Goal: Task Accomplishment & Management: Manage account settings

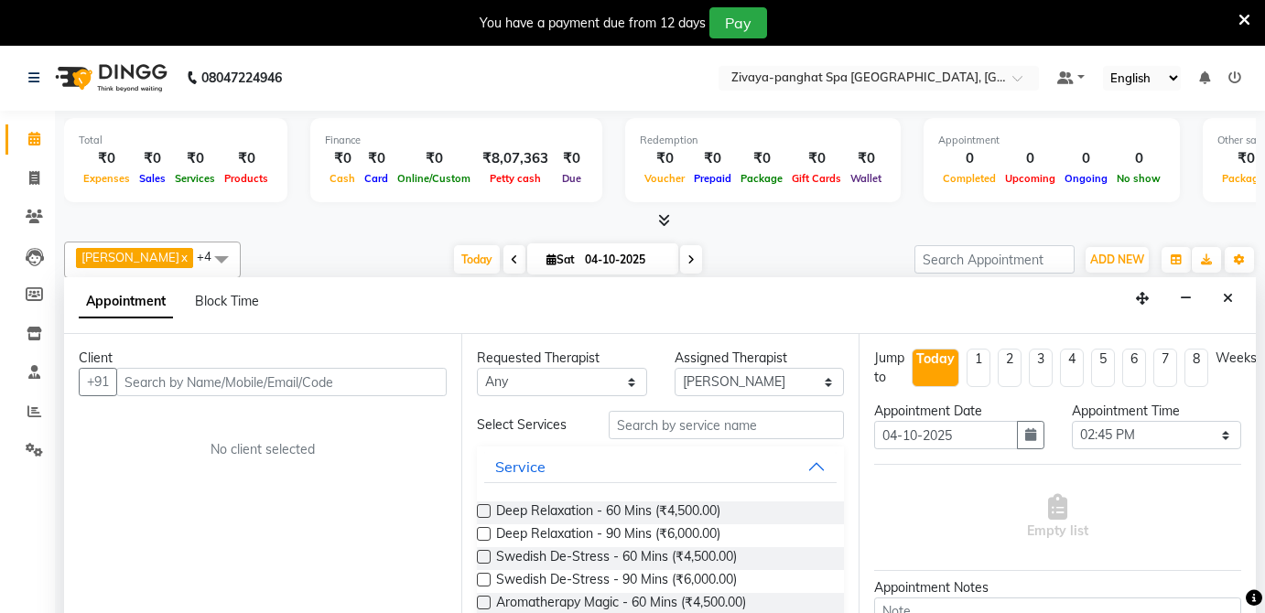
select select "54828"
select select "885"
select select "tentative"
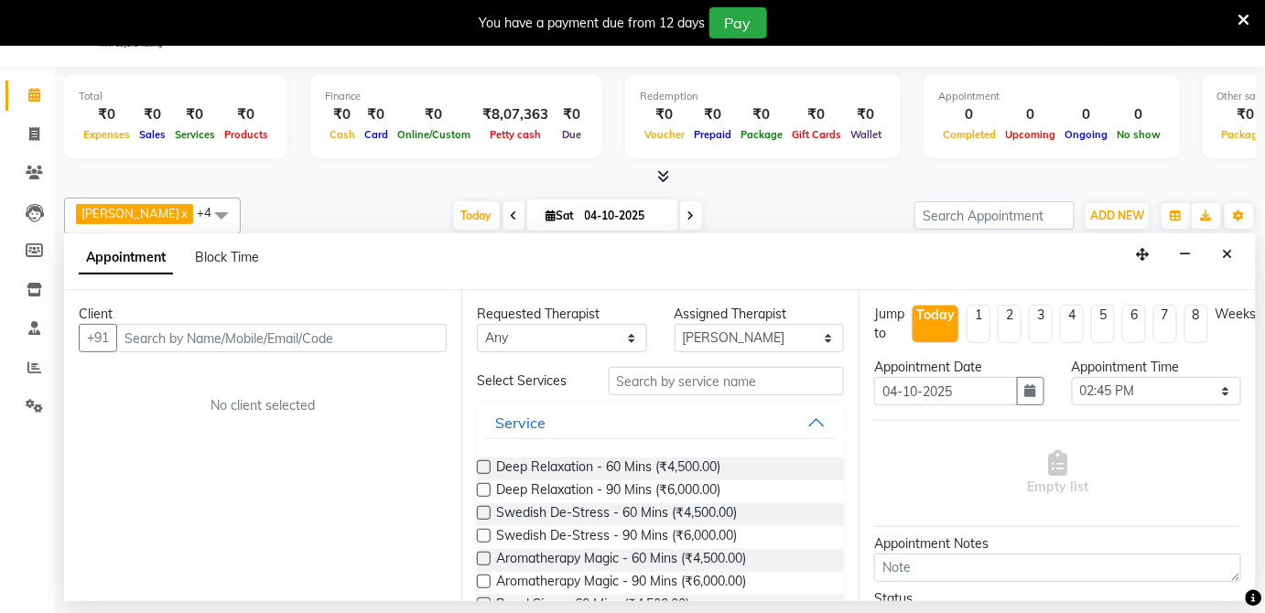
click at [244, 339] on input "text" at bounding box center [281, 338] width 330 height 28
type input "9888185335"
click at [417, 332] on span "Add Client" at bounding box center [408, 338] width 61 height 16
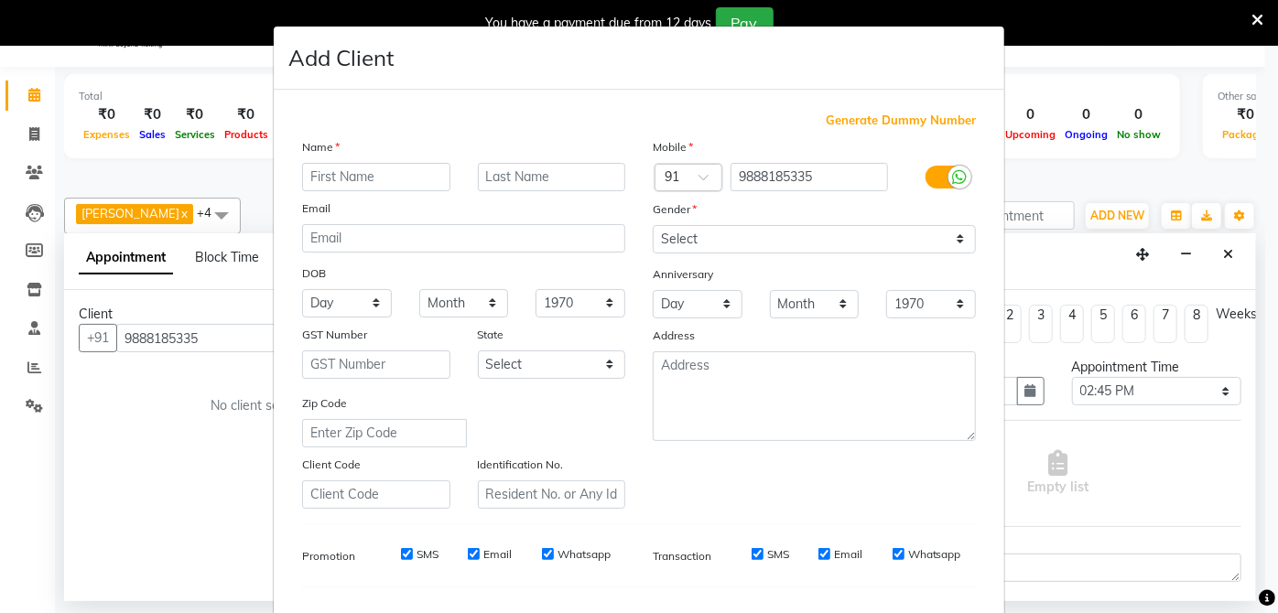
click at [338, 179] on input "text" at bounding box center [376, 177] width 148 height 28
type input "[PERSON_NAME]"
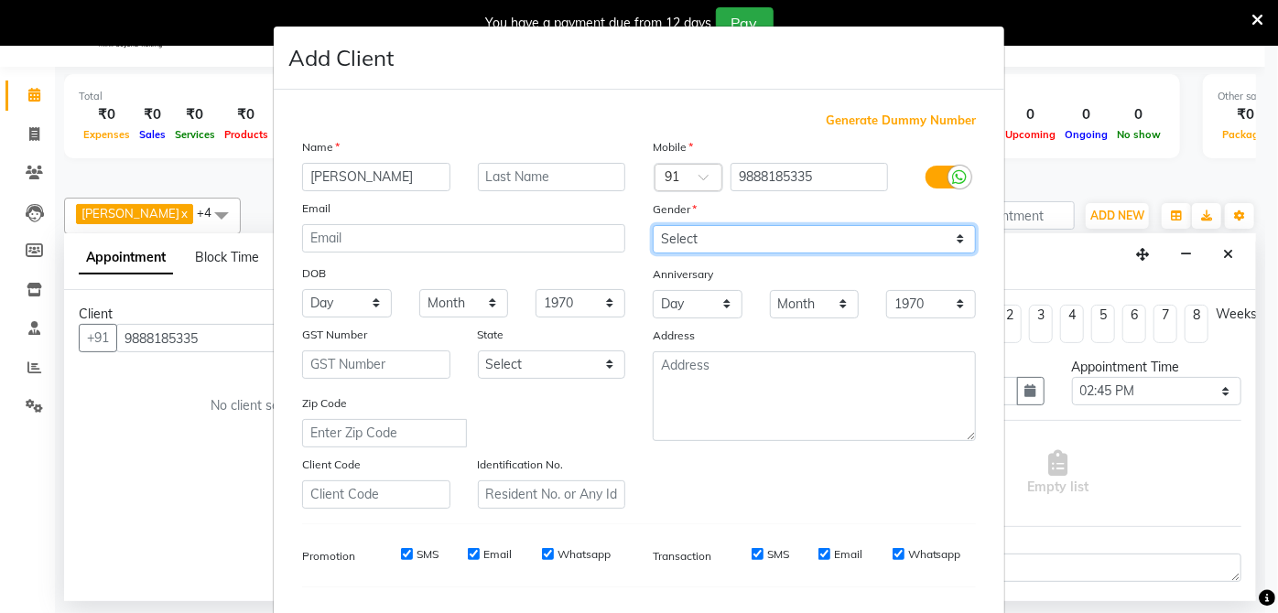
click at [952, 234] on select "Select [DEMOGRAPHIC_DATA] [DEMOGRAPHIC_DATA] Other Prefer Not To Say" at bounding box center [814, 239] width 323 height 28
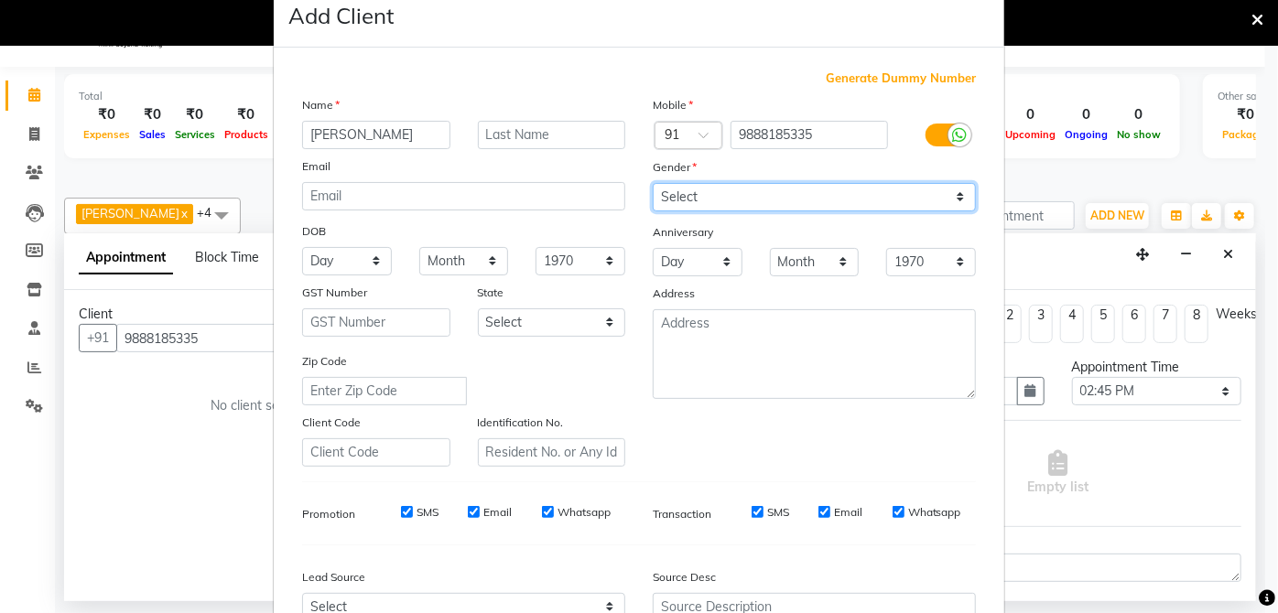
scroll to position [40, 0]
click at [956, 198] on select "Select [DEMOGRAPHIC_DATA] [DEMOGRAPHIC_DATA] Other Prefer Not To Say" at bounding box center [814, 199] width 323 height 28
select select "male"
click at [653, 185] on select "Select [DEMOGRAPHIC_DATA] [DEMOGRAPHIC_DATA] Other Prefer Not To Say" at bounding box center [814, 199] width 323 height 28
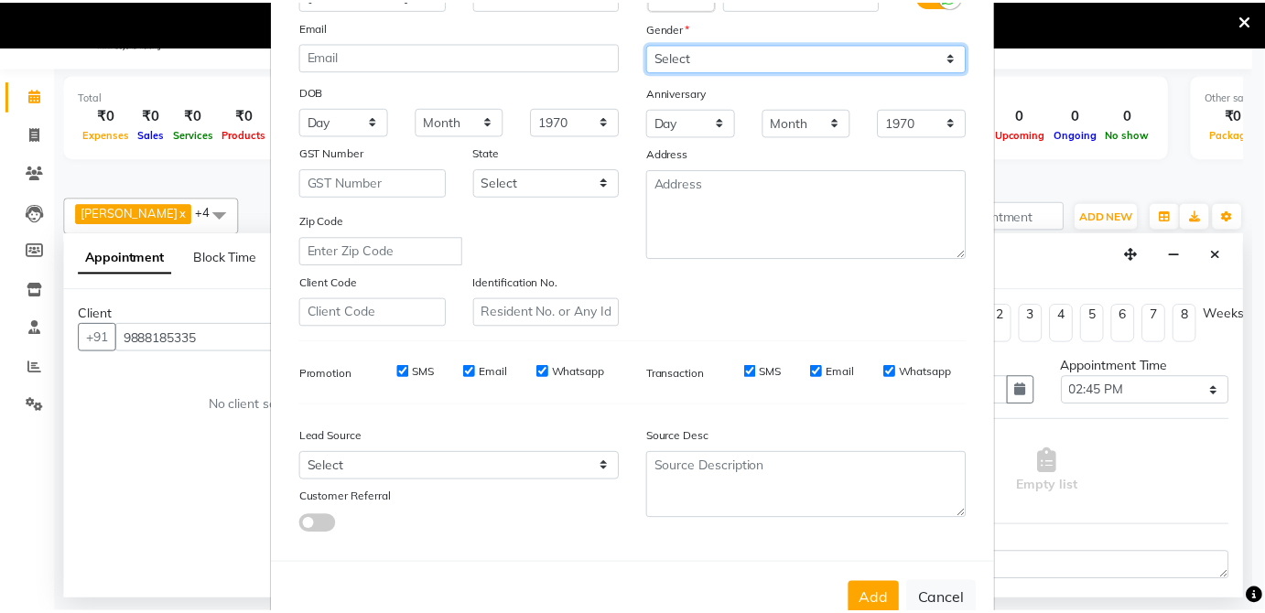
scroll to position [205, 0]
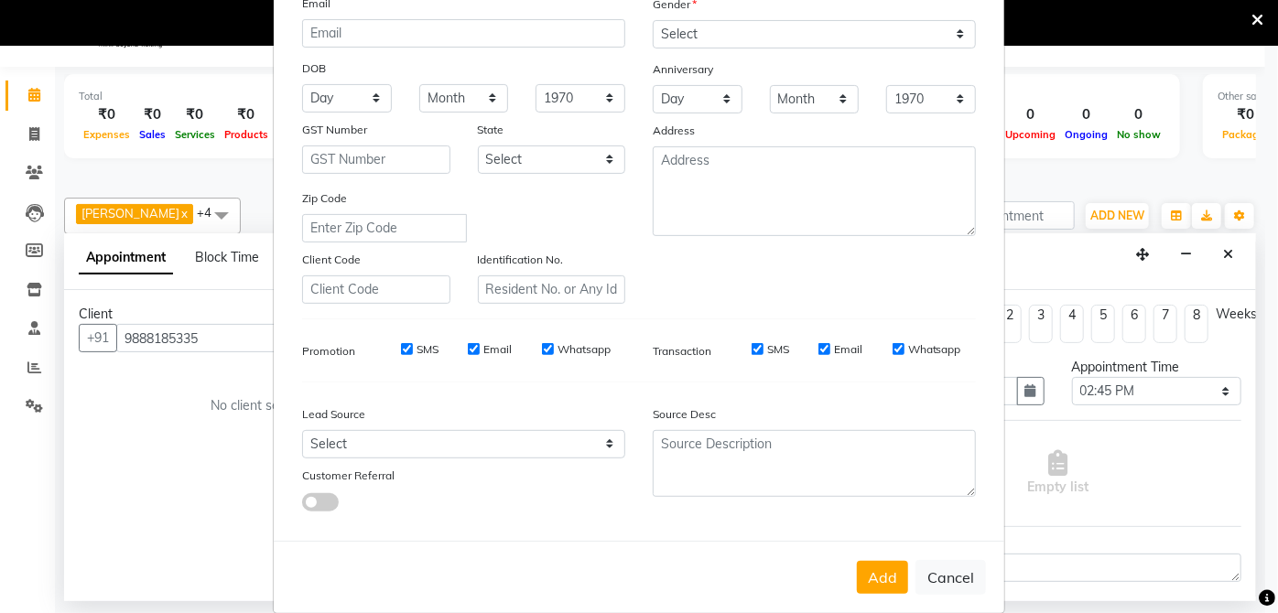
click at [867, 594] on div "Add Cancel" at bounding box center [639, 577] width 730 height 72
click at [873, 584] on button "Add" at bounding box center [882, 577] width 51 height 33
select select
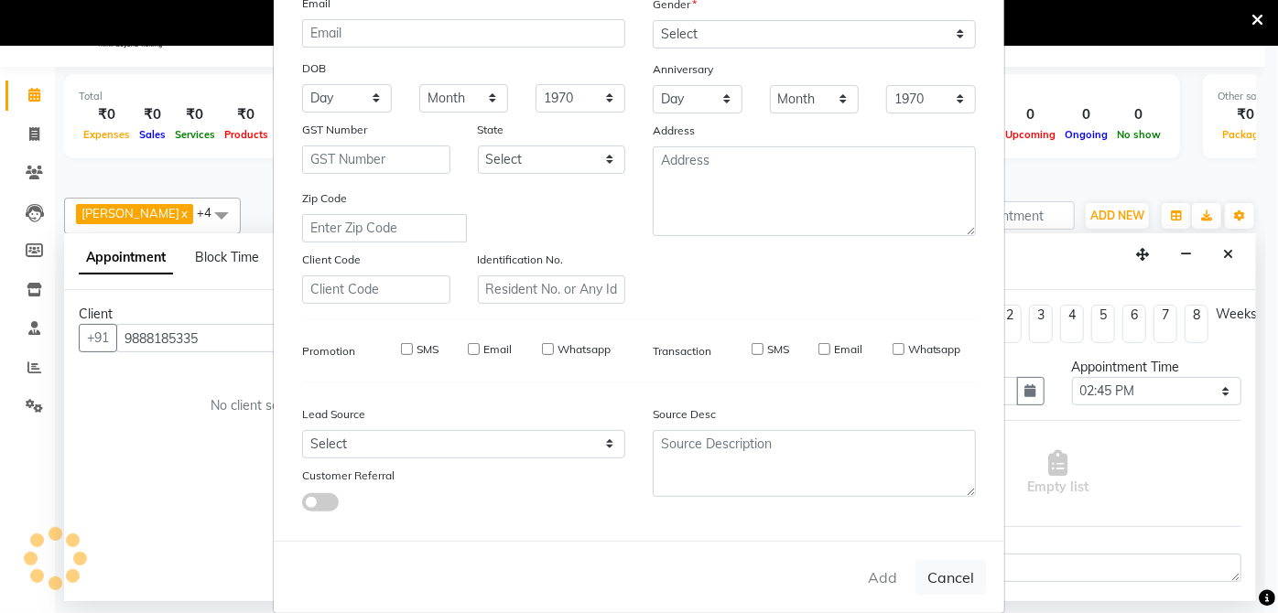
select select
checkbox input "false"
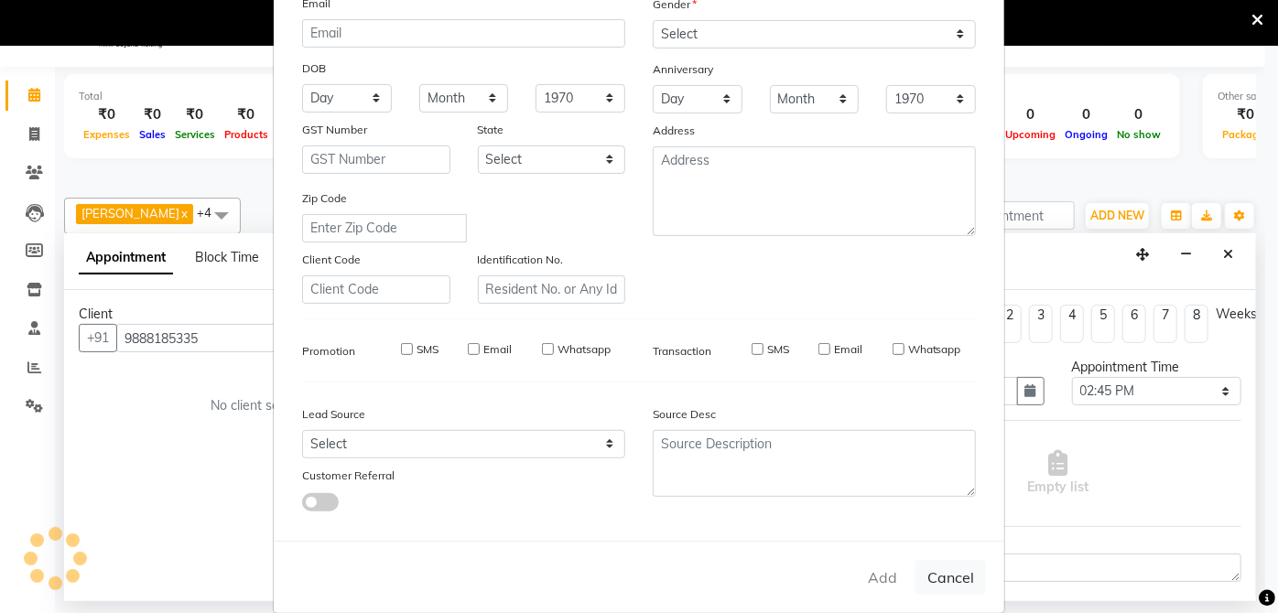
checkbox input "false"
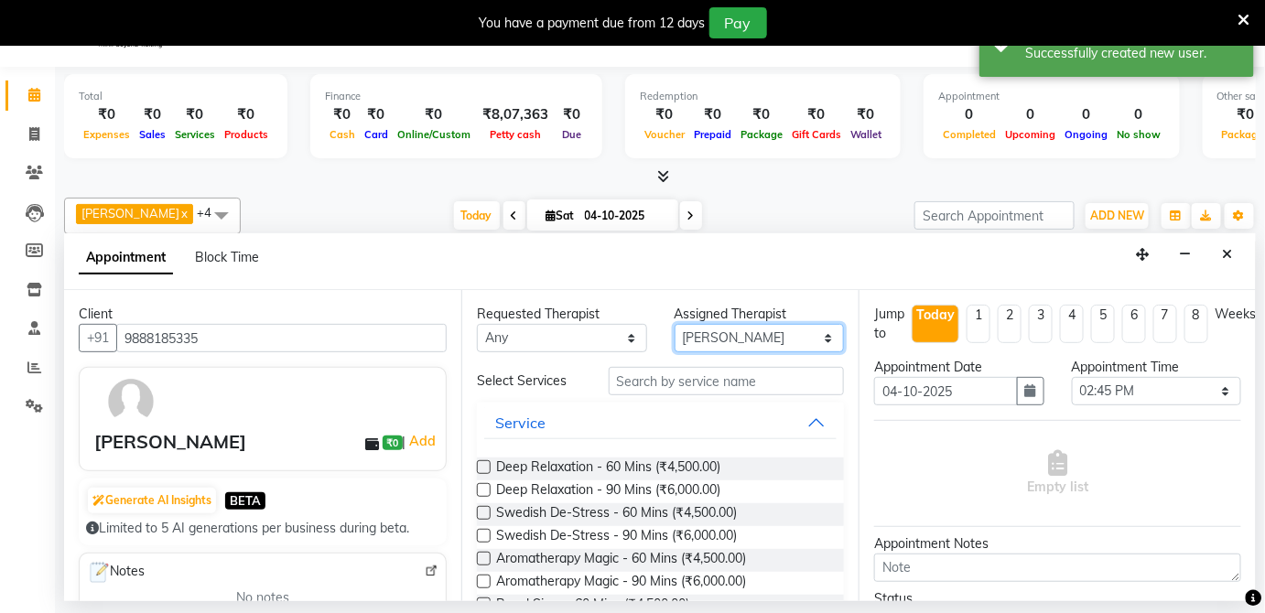
click at [812, 330] on select "Select Melina (Therapist) Pampi Singh priyamble Simran Solmila" at bounding box center [760, 338] width 170 height 28
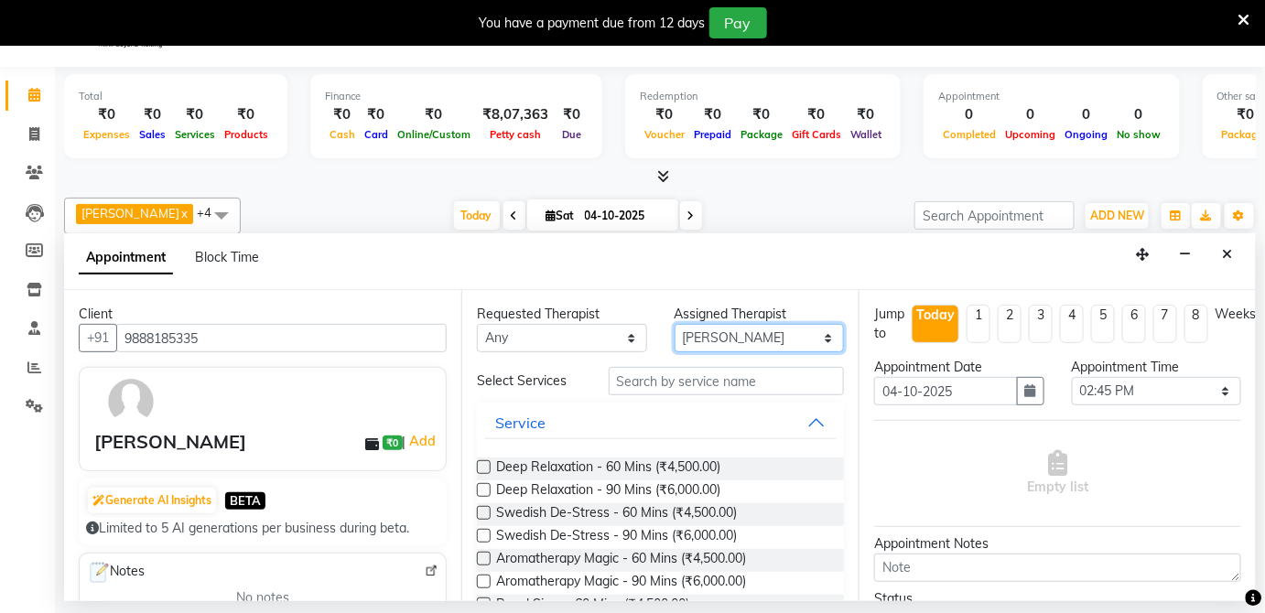
select select "89541"
click at [675, 324] on select "Select Melina (Therapist) Pampi Singh priyamble Simran Solmila" at bounding box center [760, 338] width 170 height 28
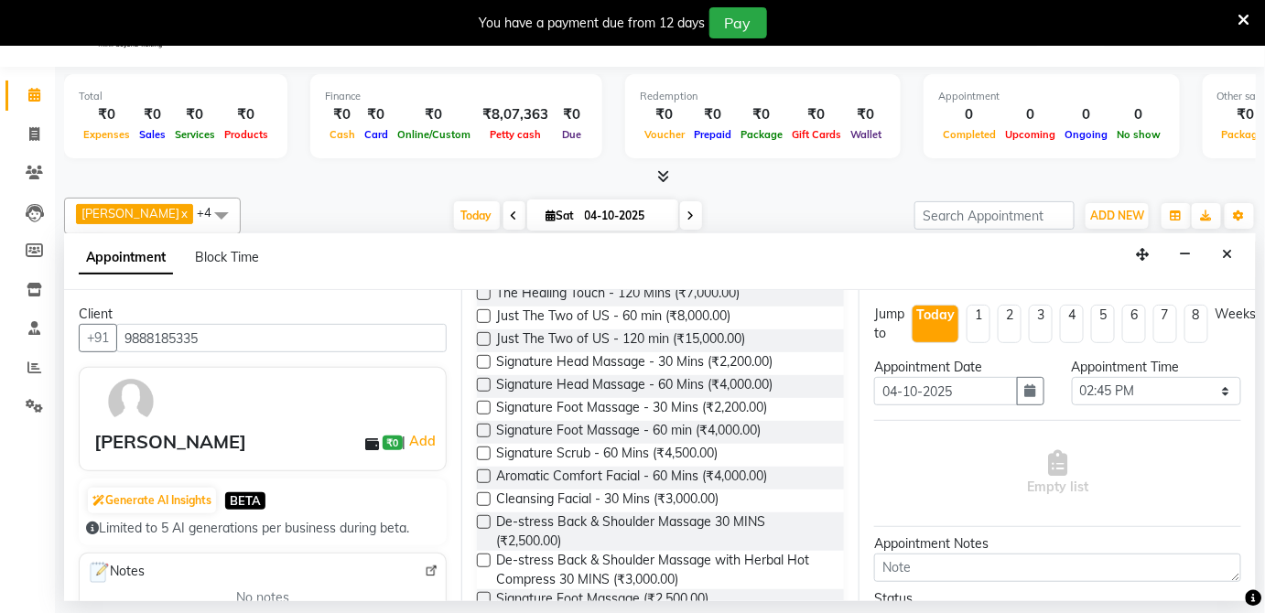
scroll to position [448, 0]
click at [612, 398] on span "Signature Foot Massage - 30 Mins (₹2,200.00)" at bounding box center [631, 409] width 271 height 23
checkbox input "false"
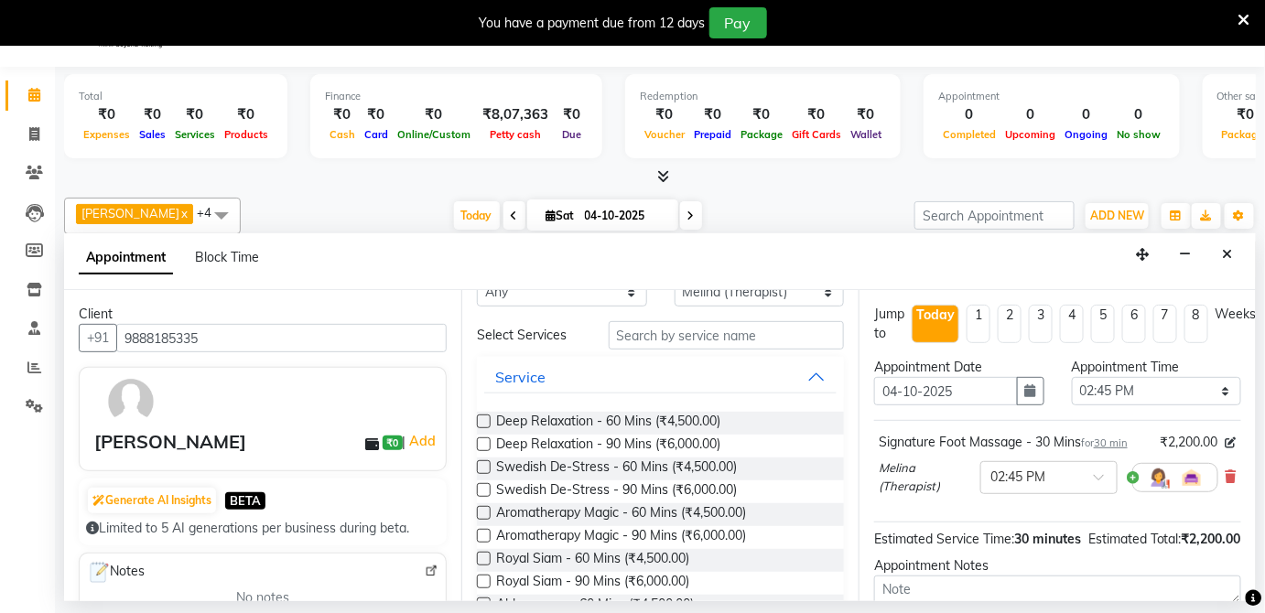
scroll to position [0, 0]
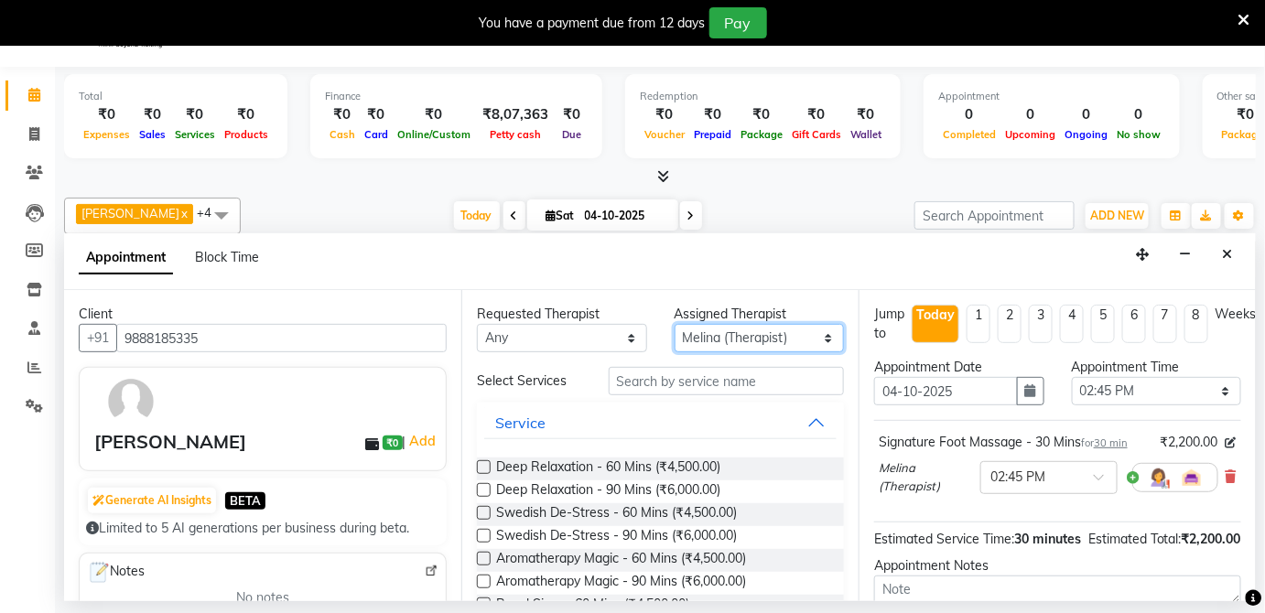
click at [817, 340] on select "Select Melina (Therapist) Pampi Singh priyamble Simran Solmila" at bounding box center [760, 338] width 170 height 28
select select "66041"
click at [675, 324] on select "Select Melina (Therapist) Pampi Singh priyamble Simran Solmila" at bounding box center [760, 338] width 170 height 28
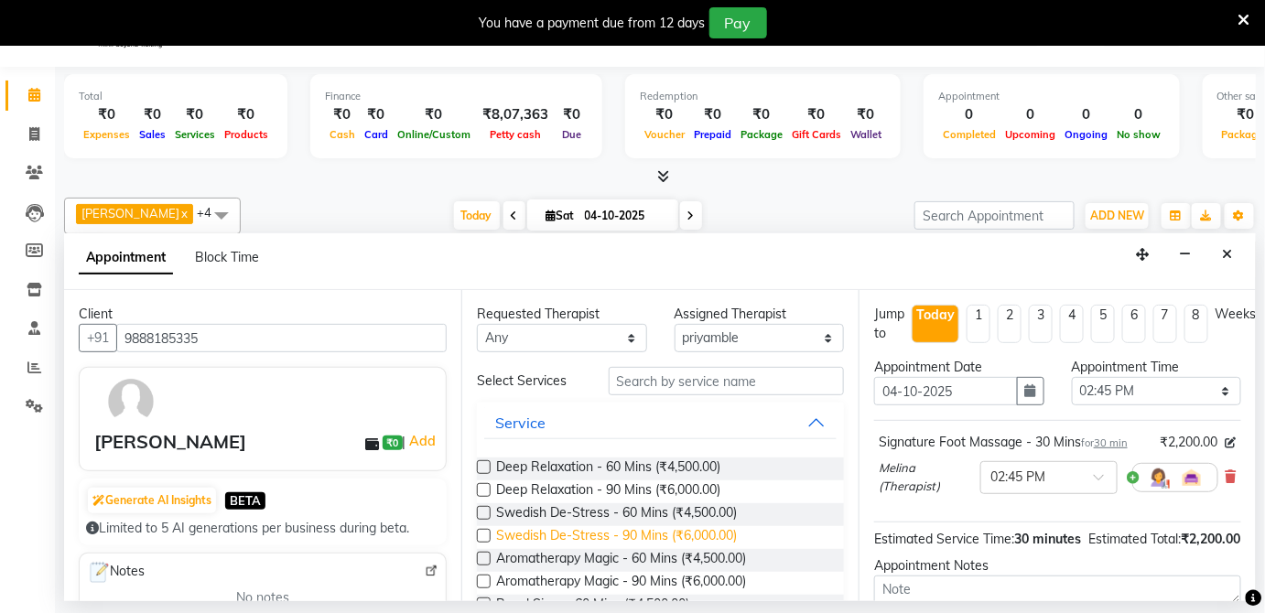
click at [667, 539] on span "Swedish De-Stress - 90 Mins (₹6,000.00)" at bounding box center [616, 537] width 241 height 23
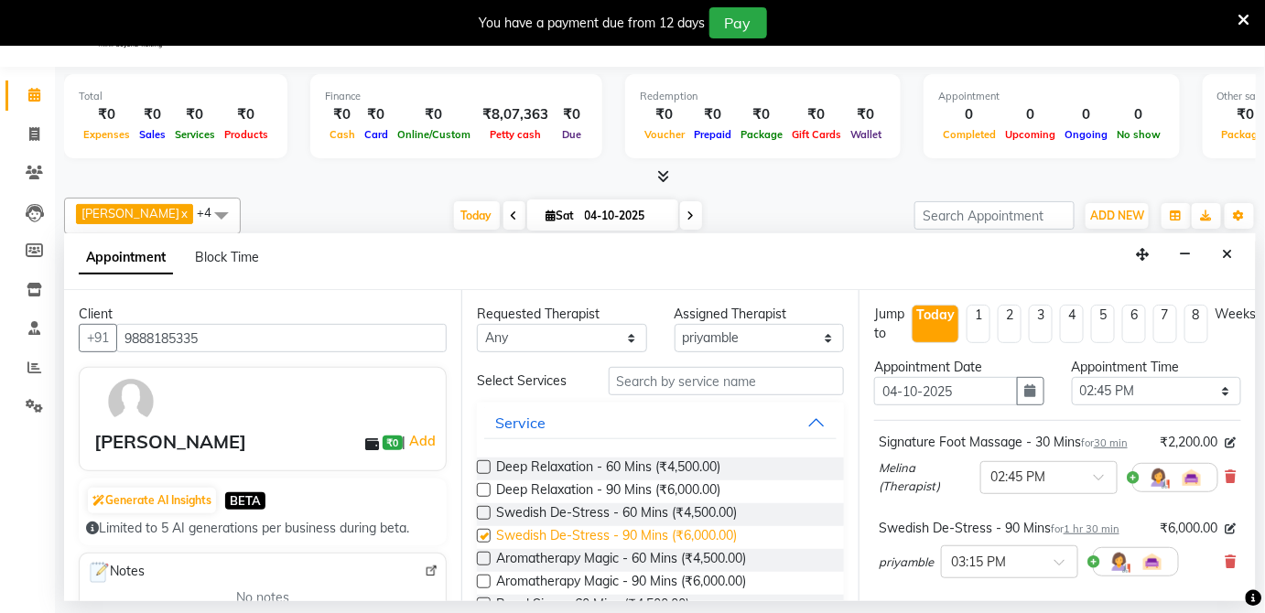
checkbox input "false"
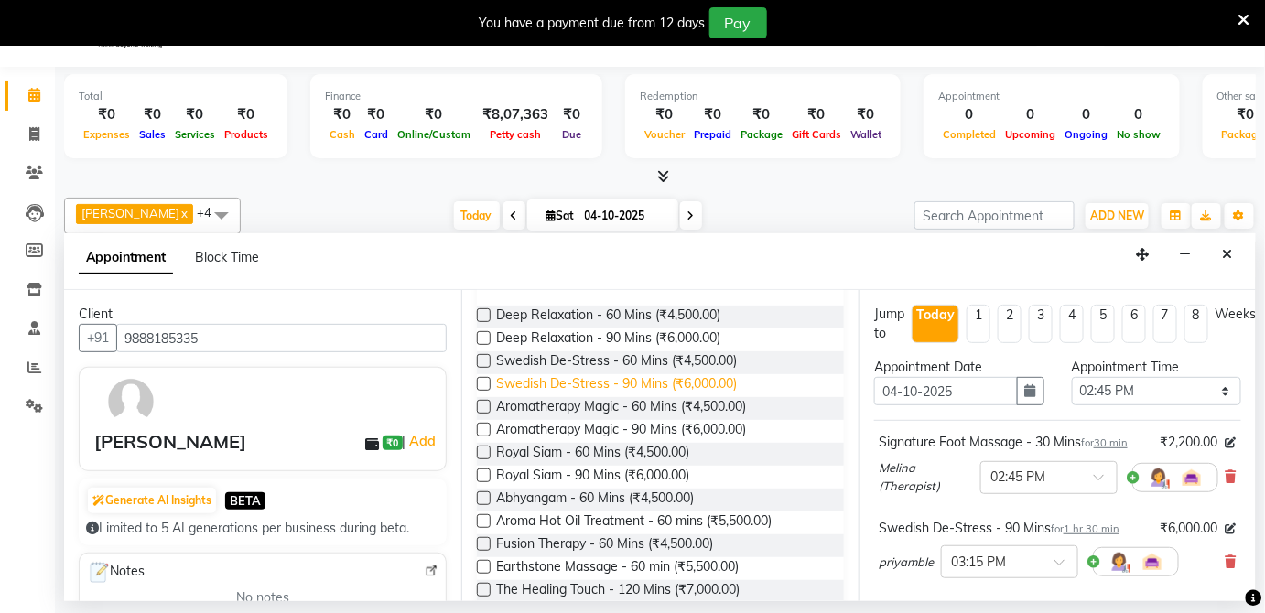
scroll to position [122, 0]
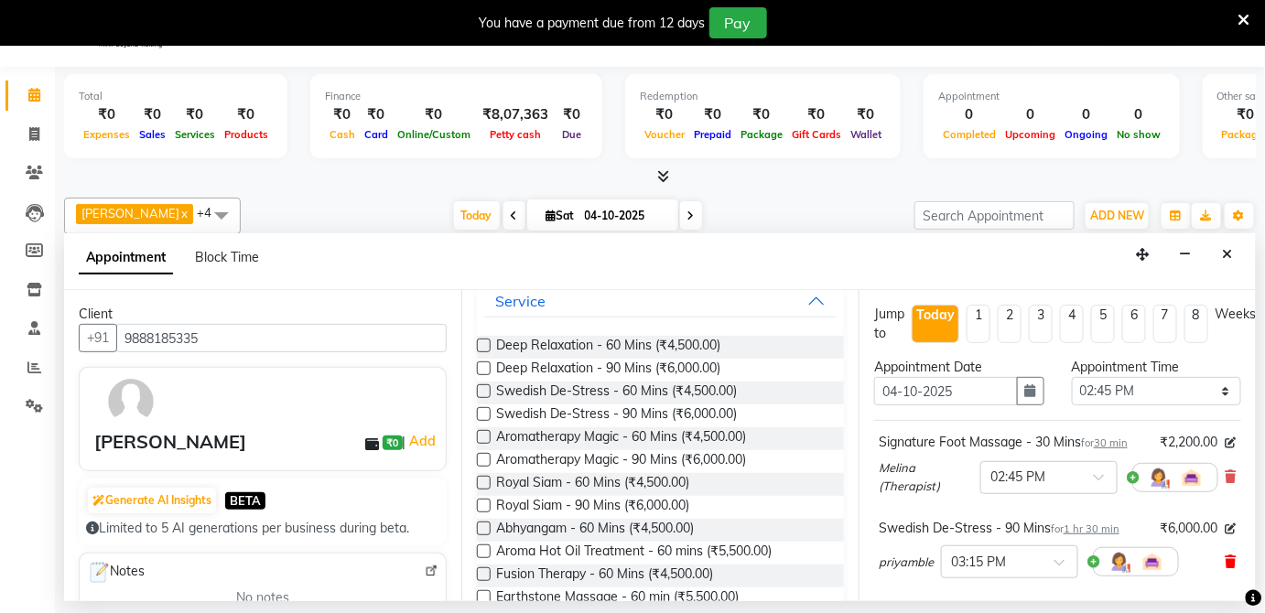
click at [1226, 556] on icon at bounding box center [1231, 562] width 11 height 13
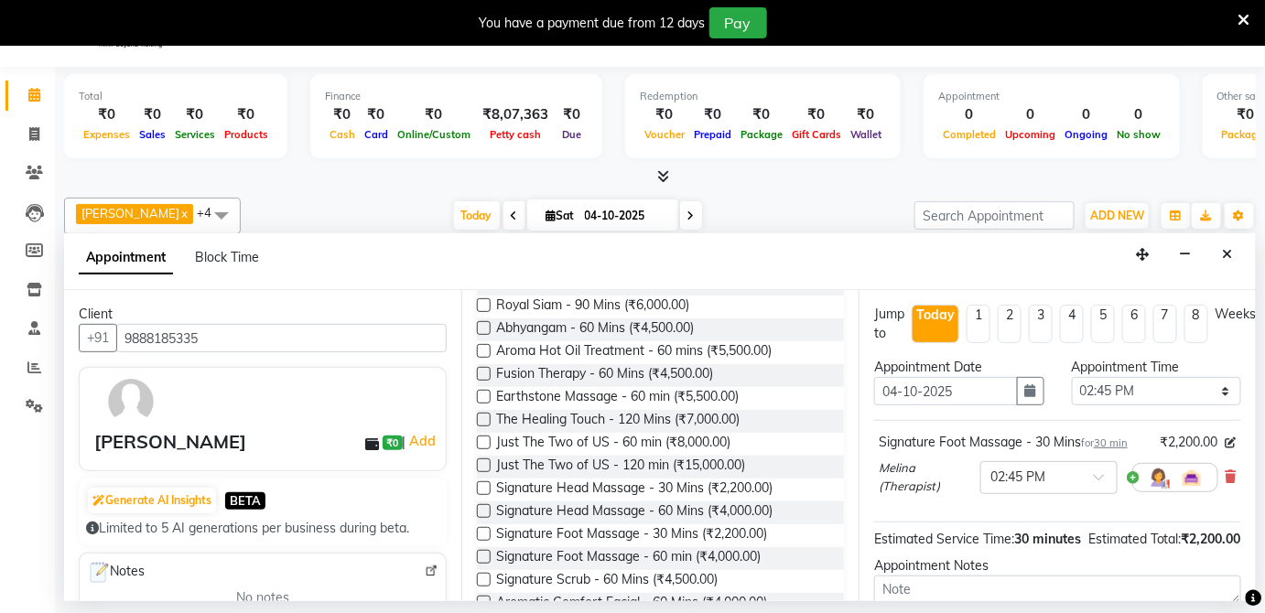
scroll to position [321, 0]
click at [661, 527] on span "Signature Foot Massage - 30 Mins (₹2,200.00)" at bounding box center [631, 536] width 271 height 23
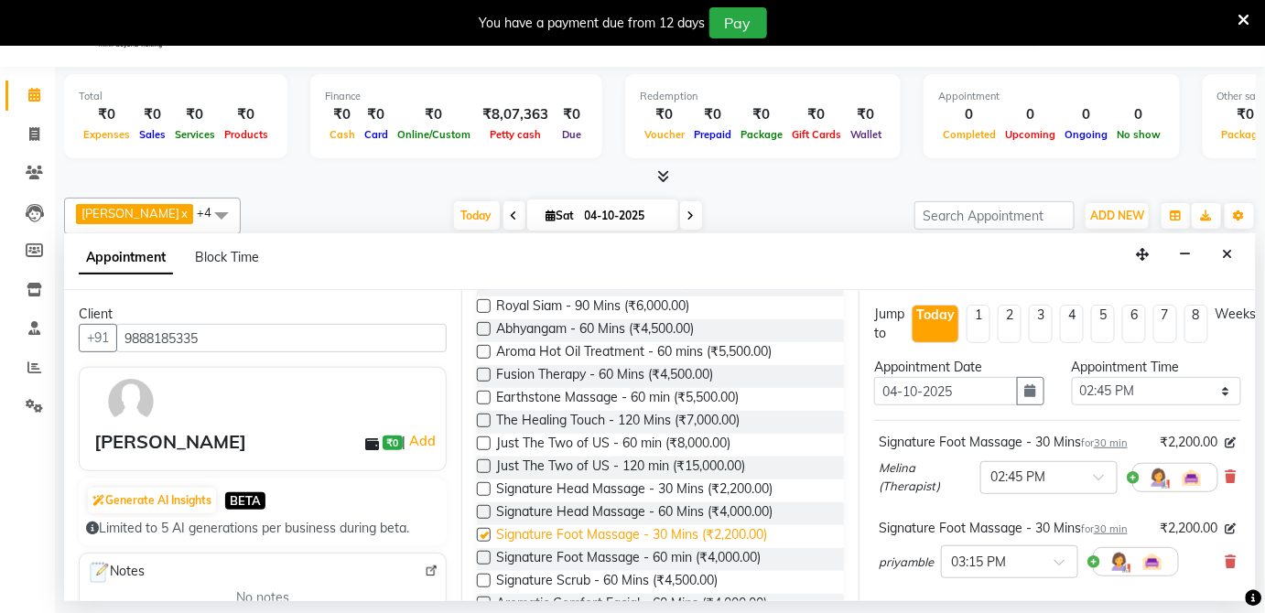
checkbox input "false"
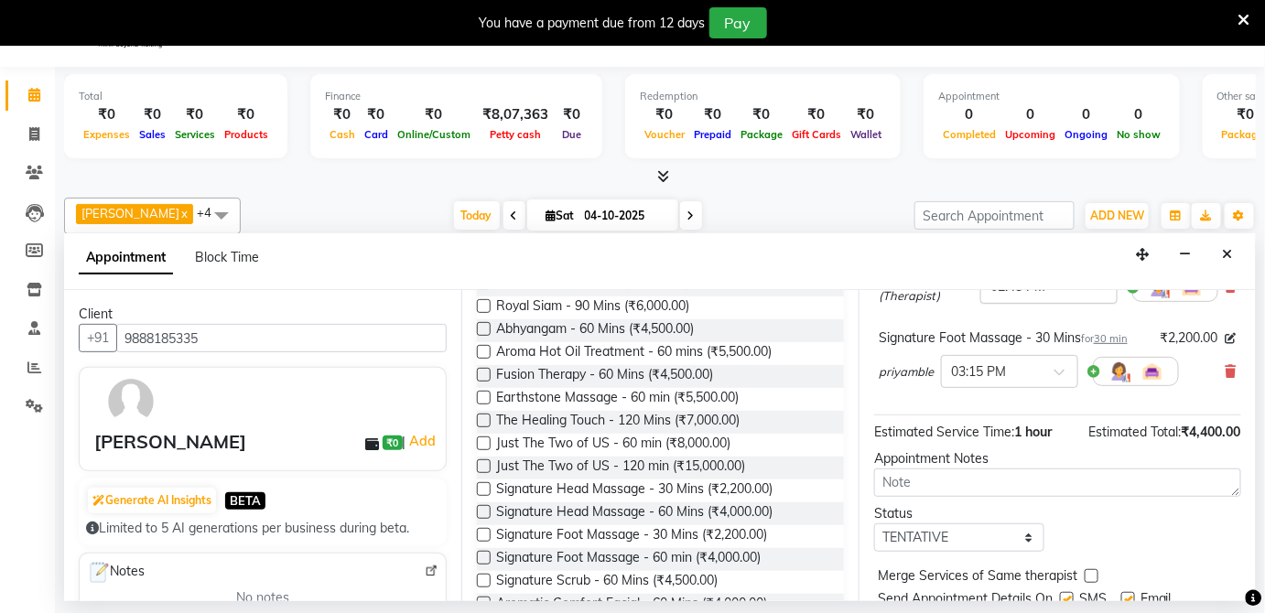
scroll to position [189, 0]
click at [1059, 369] on span at bounding box center [1065, 378] width 23 height 19
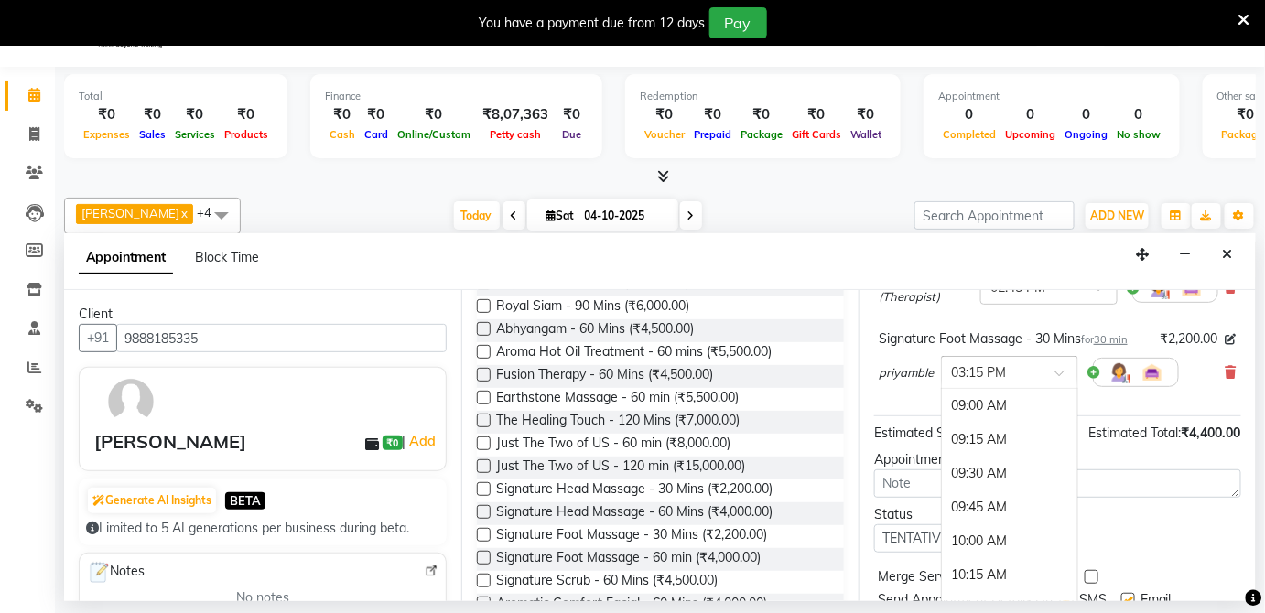
scroll to position [847, 0]
click at [974, 535] on div "04:15 PM" at bounding box center [1009, 541] width 135 height 34
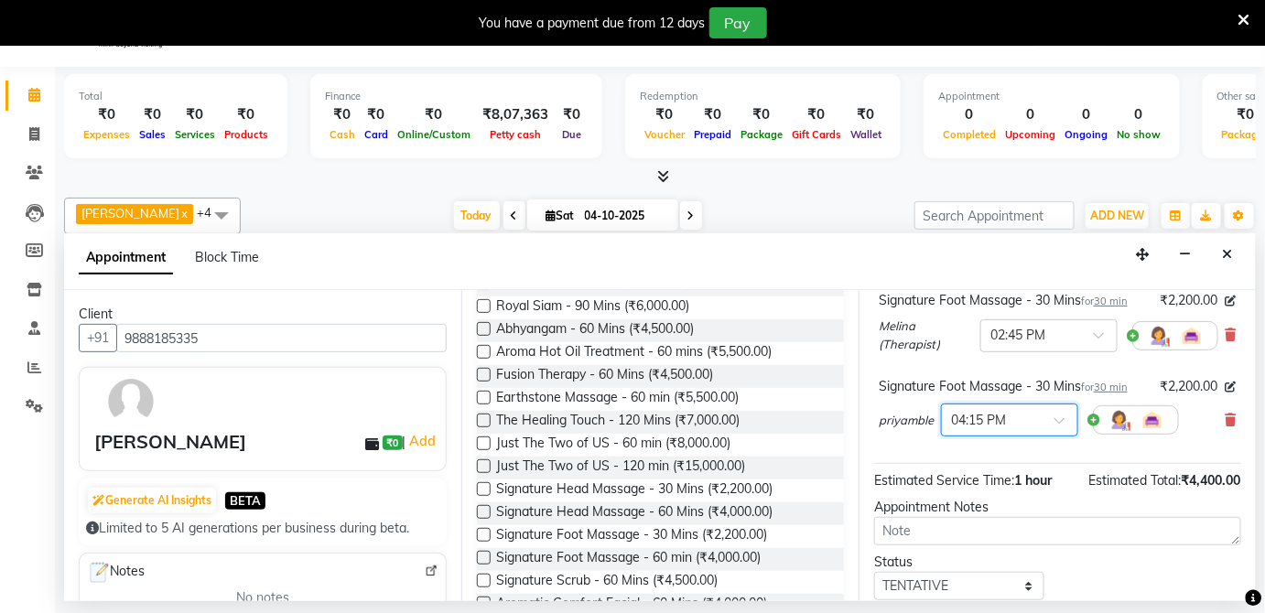
scroll to position [141, 0]
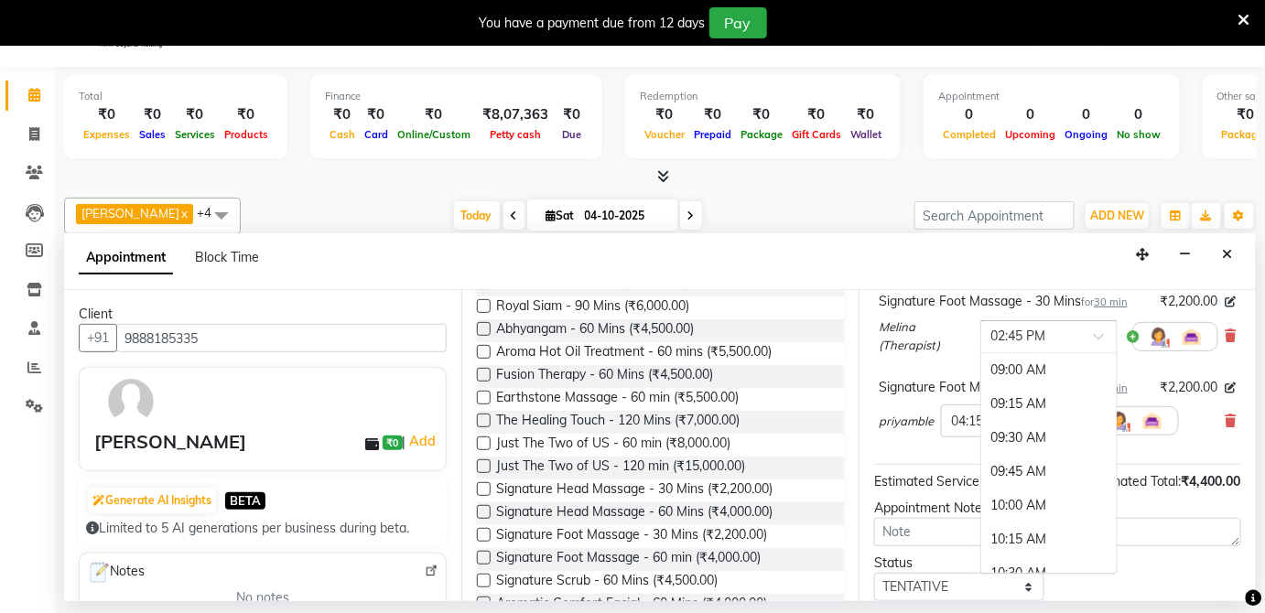
click at [1094, 332] on span at bounding box center [1105, 341] width 23 height 19
click at [1015, 527] on div "04:15 PM" at bounding box center [1048, 533] width 135 height 34
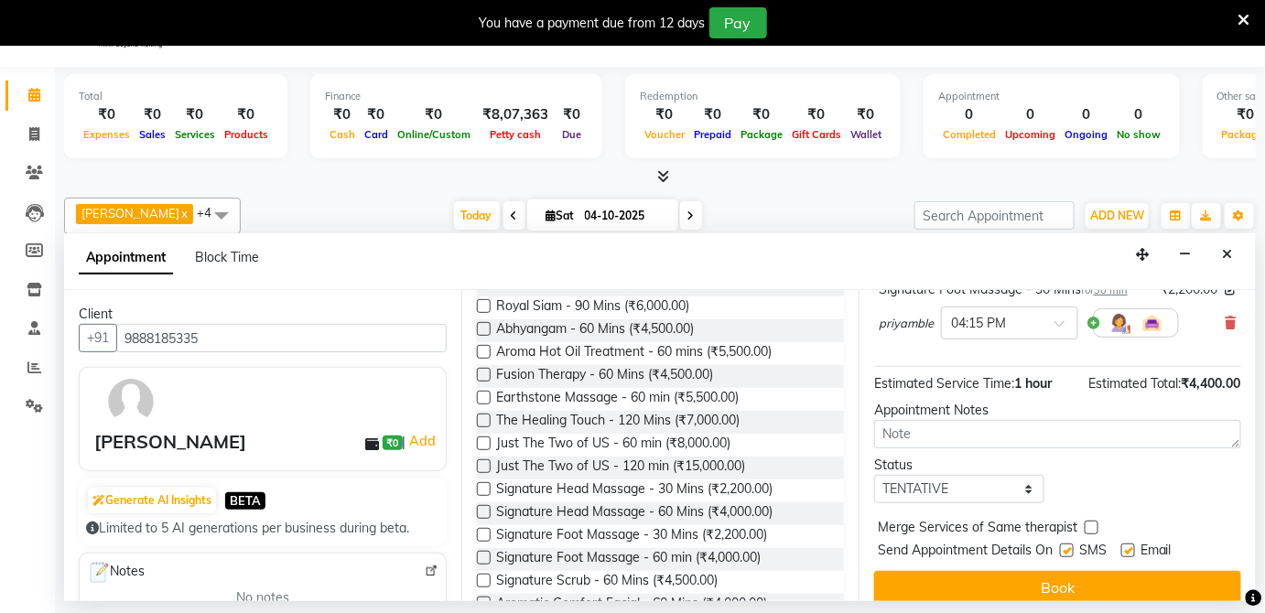
scroll to position [260, 0]
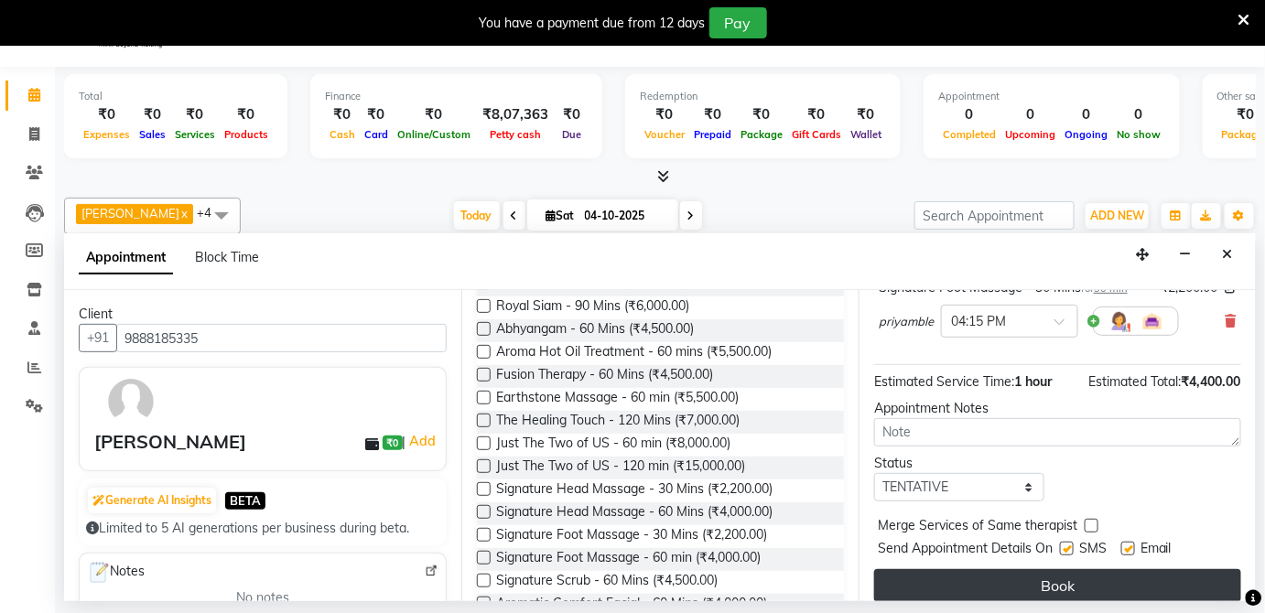
click at [1052, 583] on button "Book" at bounding box center [1057, 585] width 367 height 33
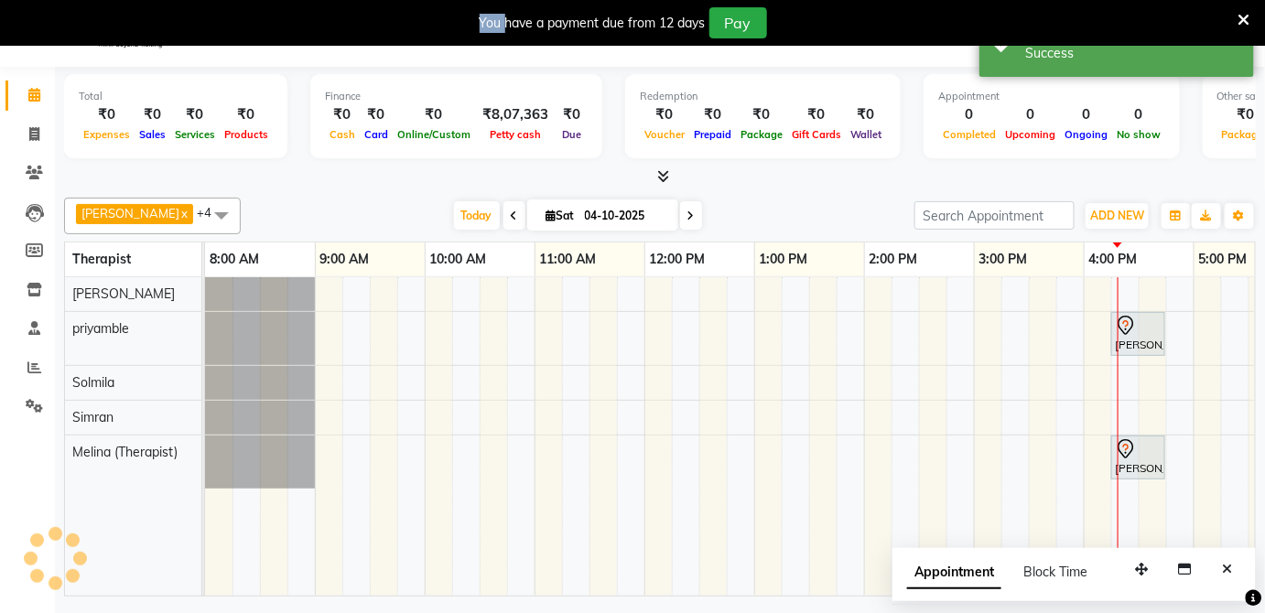
scroll to position [0, 0]
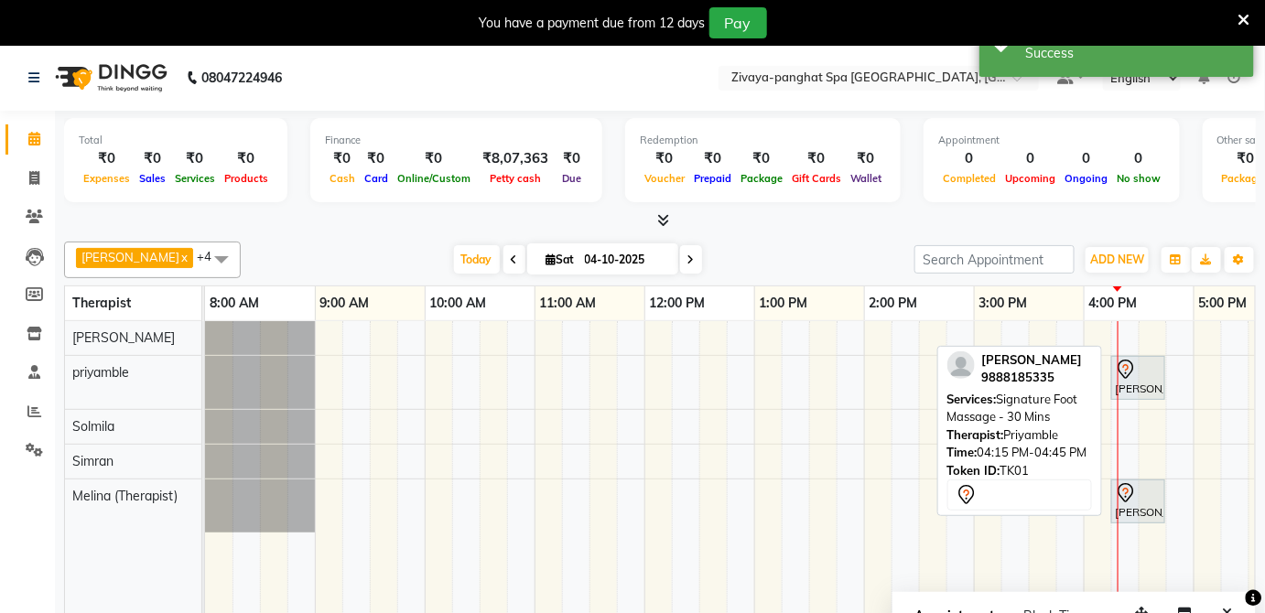
click at [1140, 382] on div "[PERSON_NAME], TK01, 04:15 PM-04:45 PM, Signature Foot Massage - 30 Mins" at bounding box center [1138, 378] width 50 height 38
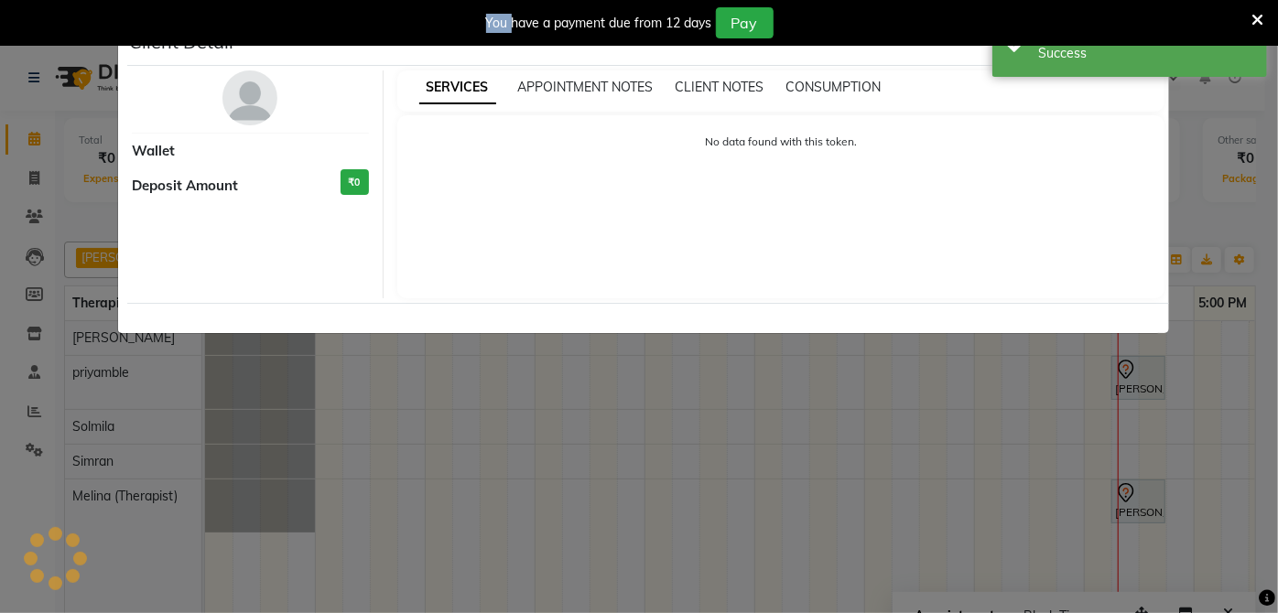
select select "7"
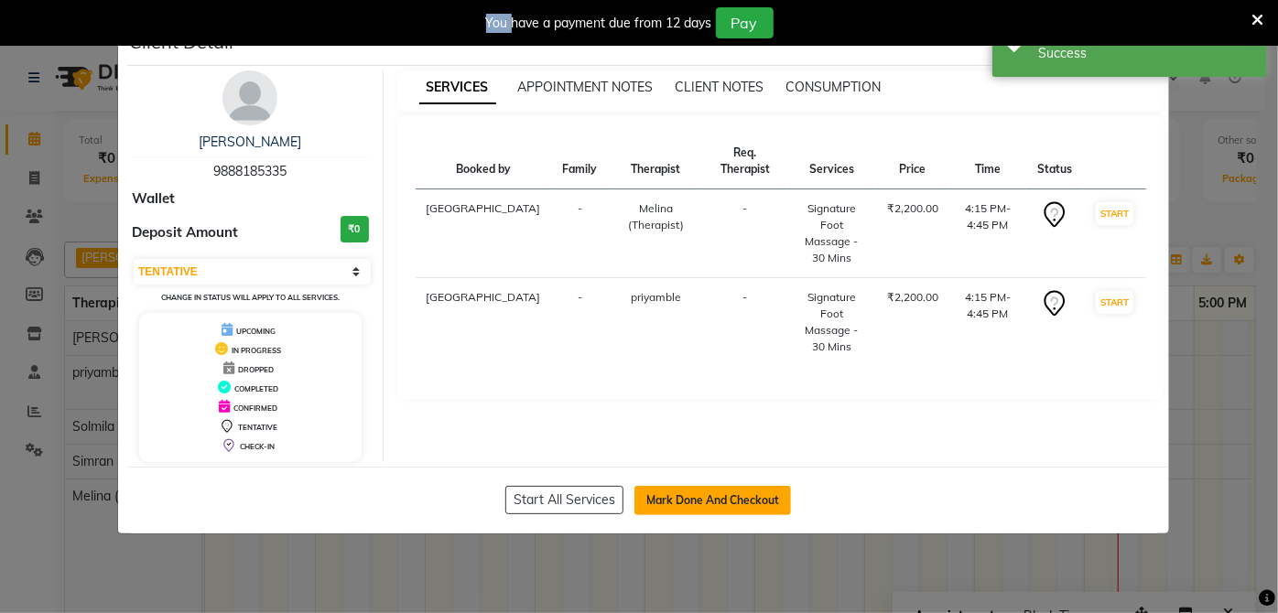
click at [701, 490] on button "Mark Done And Checkout" at bounding box center [712, 500] width 157 height 29
select select "service"
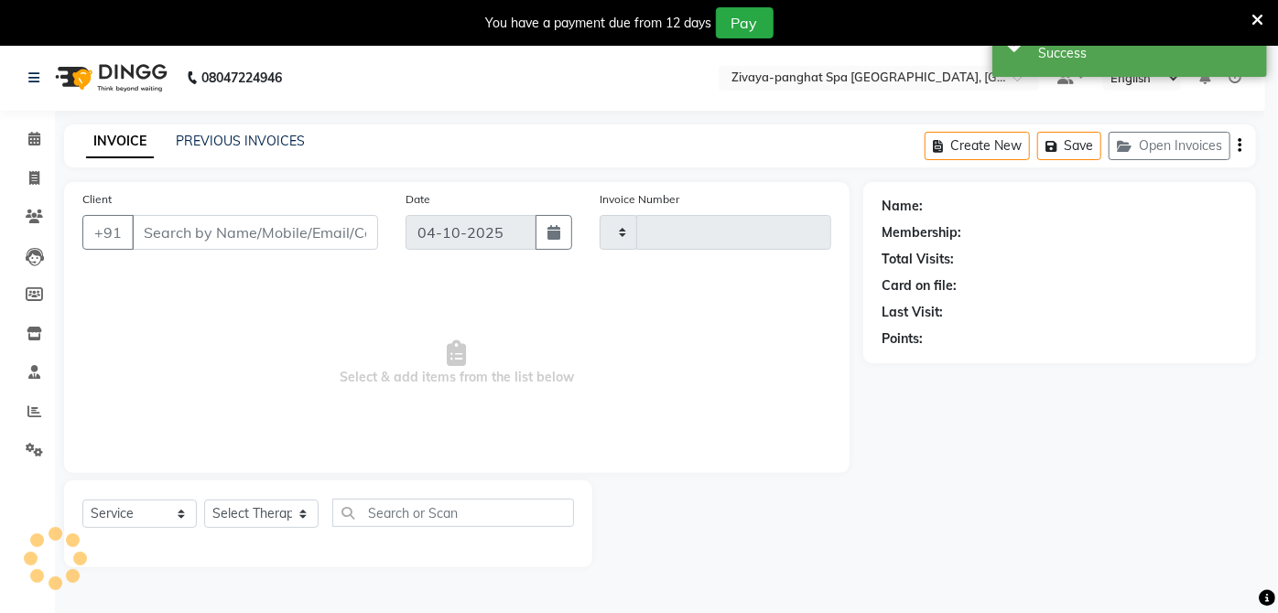
type input "0338"
select select "3"
select select "6945"
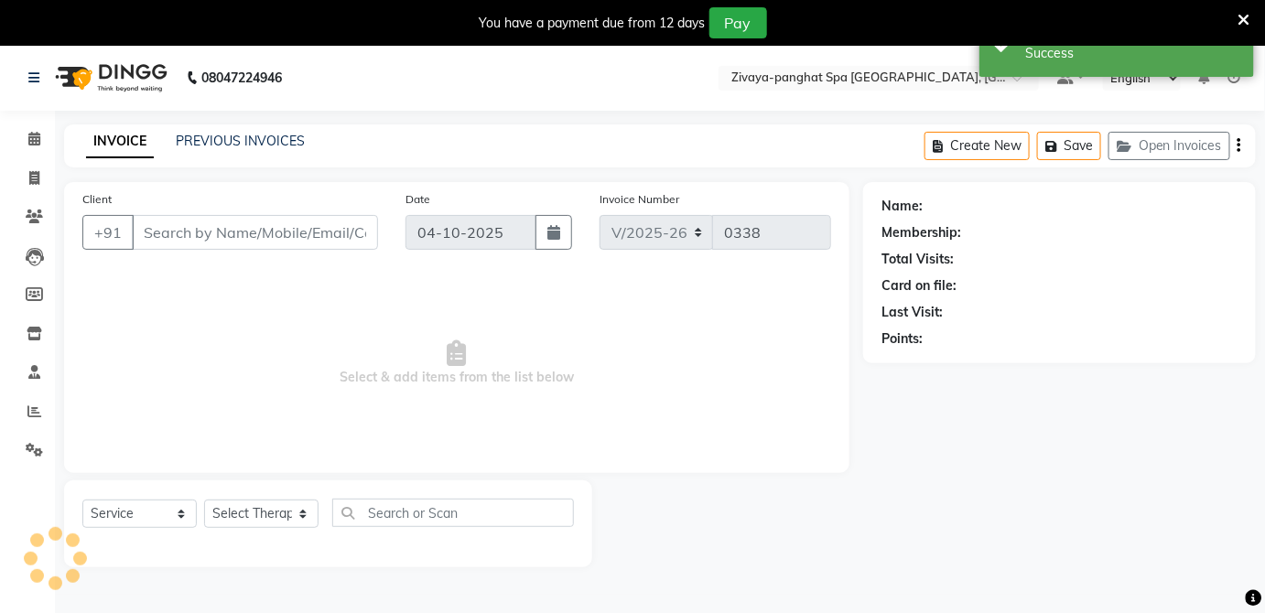
type input "9888185335"
select select "89541"
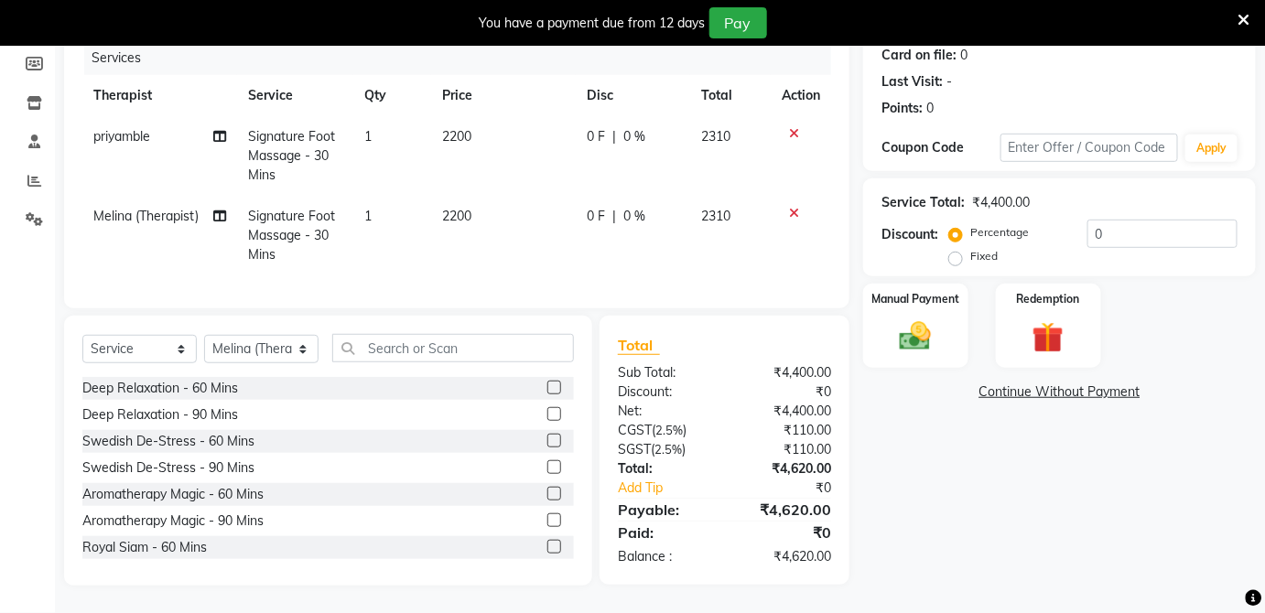
scroll to position [242, 0]
click at [1113, 220] on input "0" at bounding box center [1162, 234] width 150 height 28
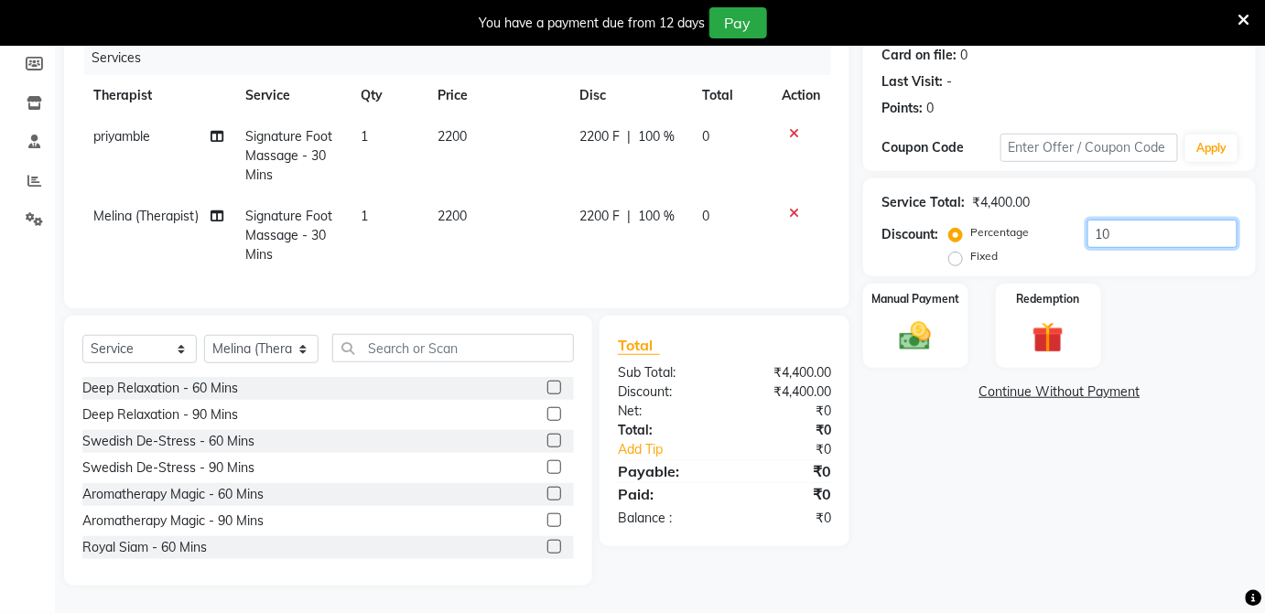
type input "1"
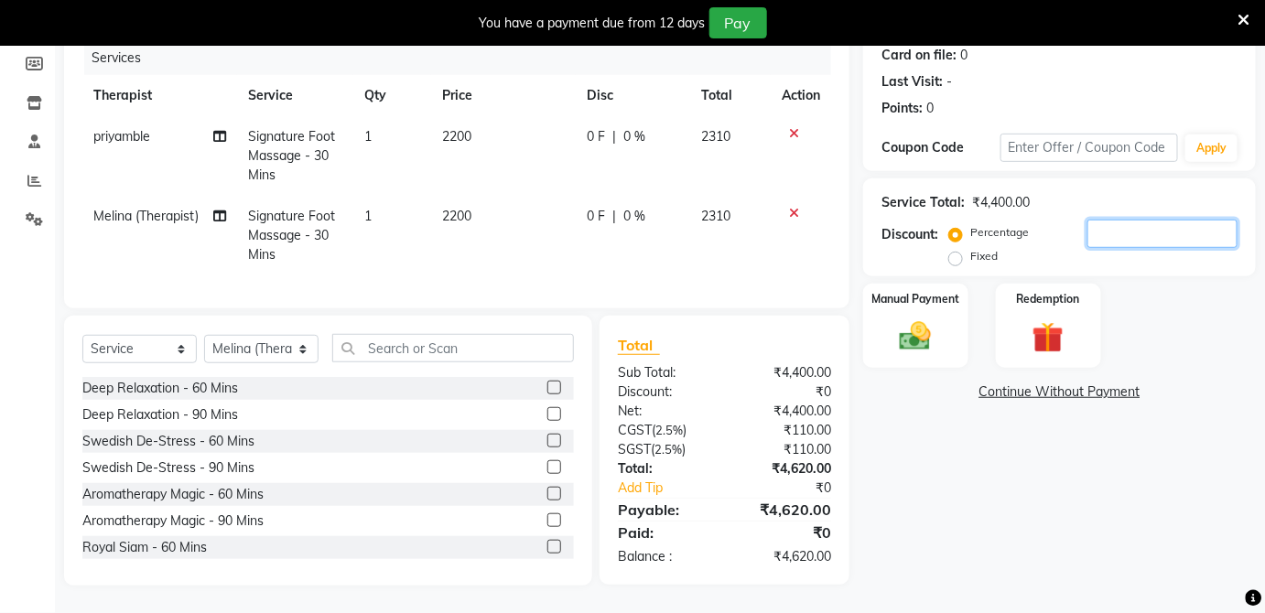
click at [1113, 220] on input "number" at bounding box center [1162, 234] width 150 height 28
click at [970, 248] on label "Fixed" at bounding box center [983, 256] width 27 height 16
click at [961, 250] on input "Fixed" at bounding box center [959, 256] width 13 height 13
radio input "true"
click at [1125, 220] on input "number" at bounding box center [1162, 234] width 150 height 28
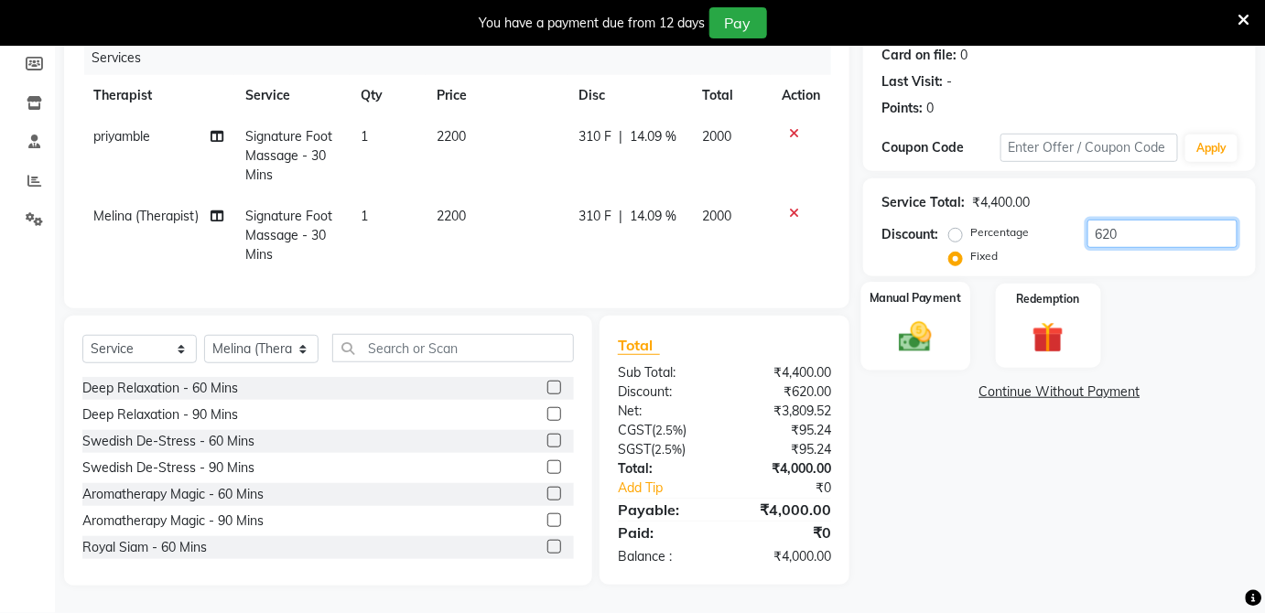
type input "620"
click at [924, 318] on img at bounding box center [915, 337] width 53 height 38
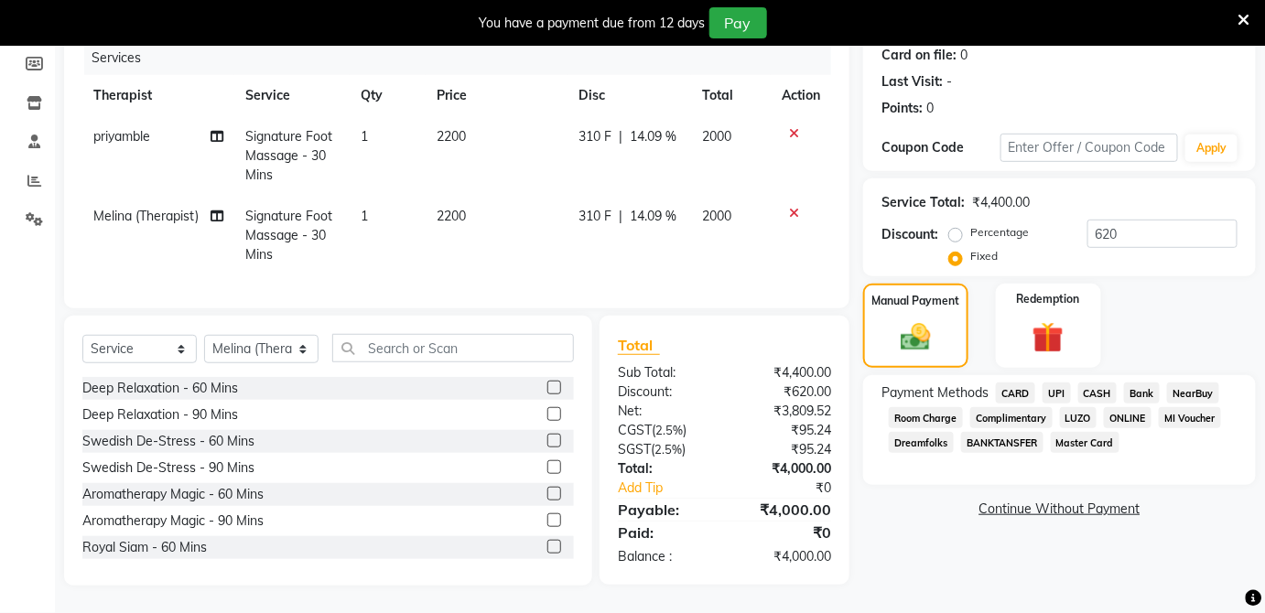
click at [593, 127] on span "310 F" at bounding box center [594, 136] width 33 height 19
select select "66041"
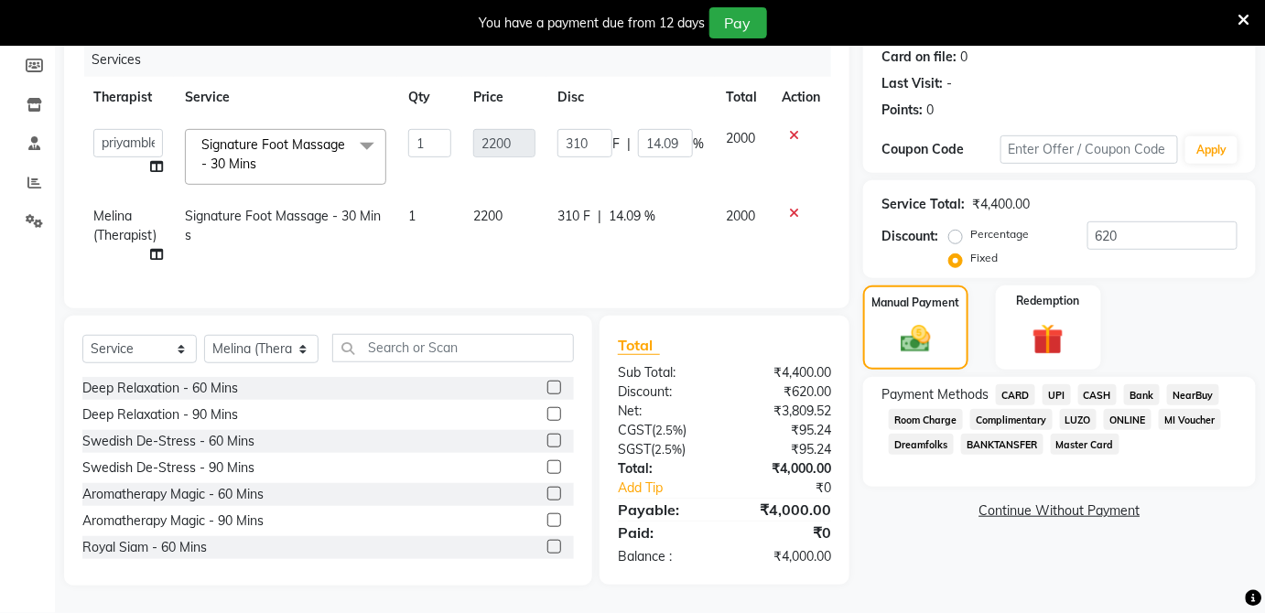
scroll to position [239, 0]
click at [600, 131] on input "310" at bounding box center [584, 143] width 55 height 28
type input "3"
type input "1"
type input "400"
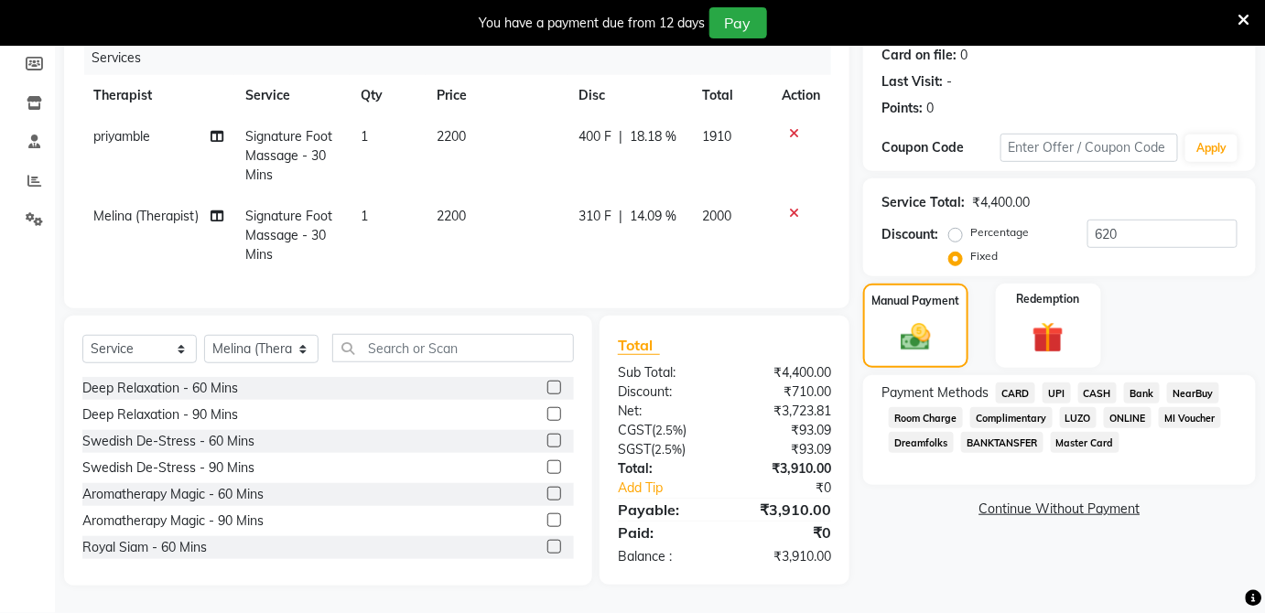
click at [630, 167] on td "400 F | 18.18 %" at bounding box center [629, 156] width 124 height 80
select select "66041"
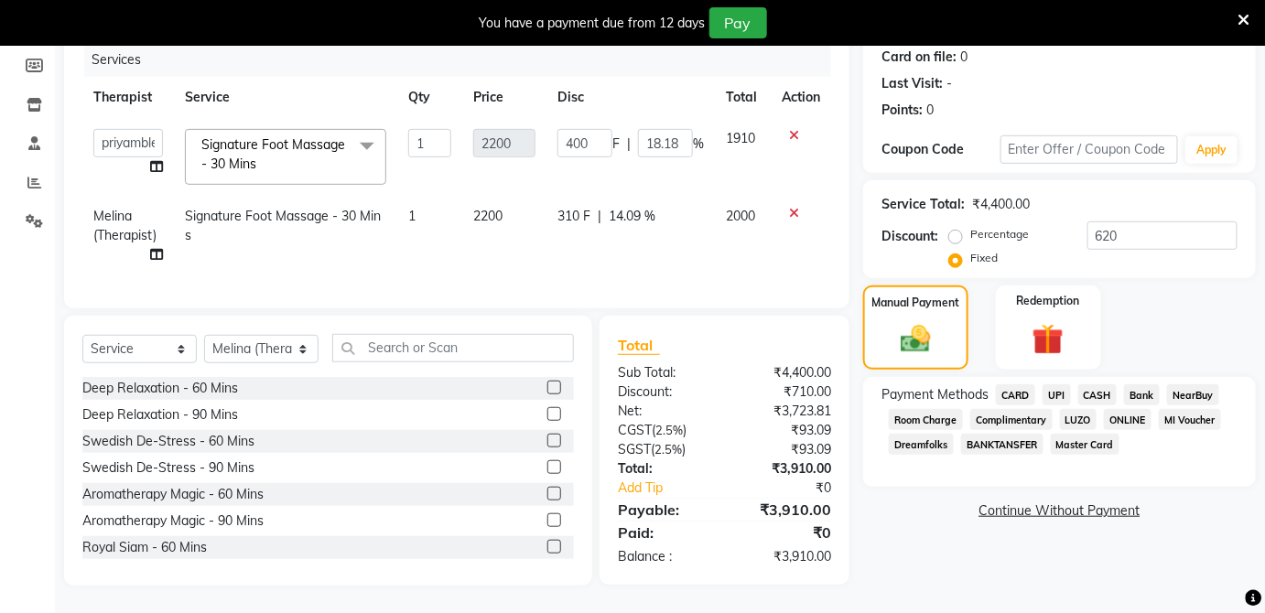
click at [585, 209] on span "310 F" at bounding box center [573, 216] width 33 height 19
select select "89541"
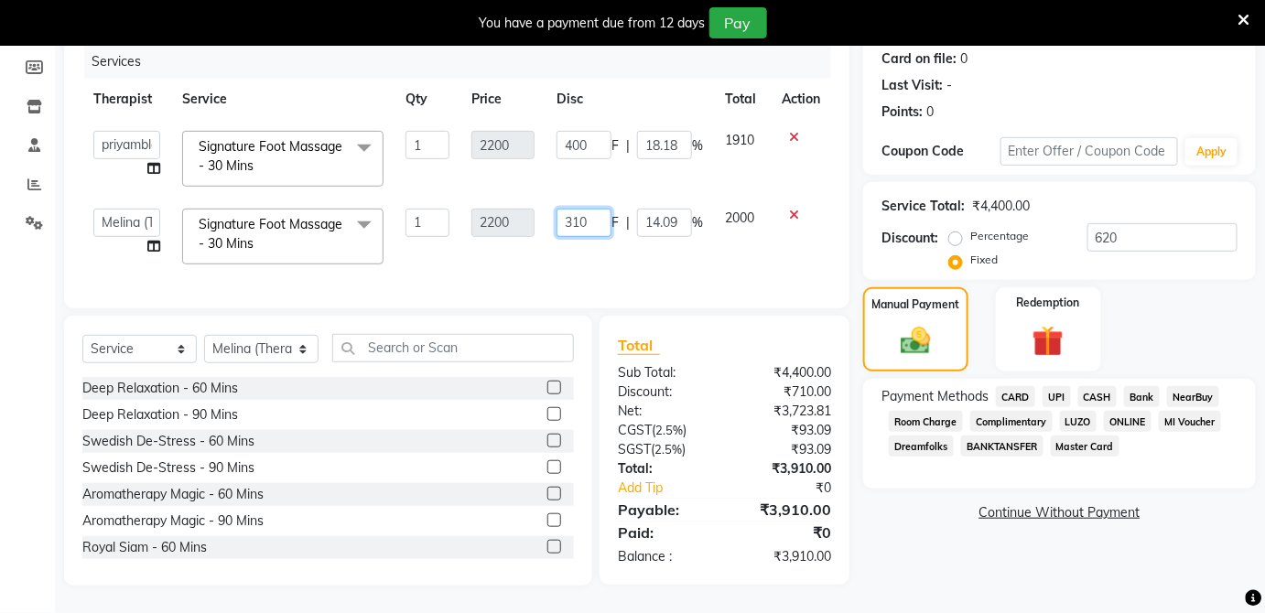
click at [600, 211] on input "310" at bounding box center [583, 223] width 55 height 28
type input "3"
type input "1"
type input "400"
click at [661, 243] on td "400 F | 14.09 %" at bounding box center [630, 237] width 168 height 78
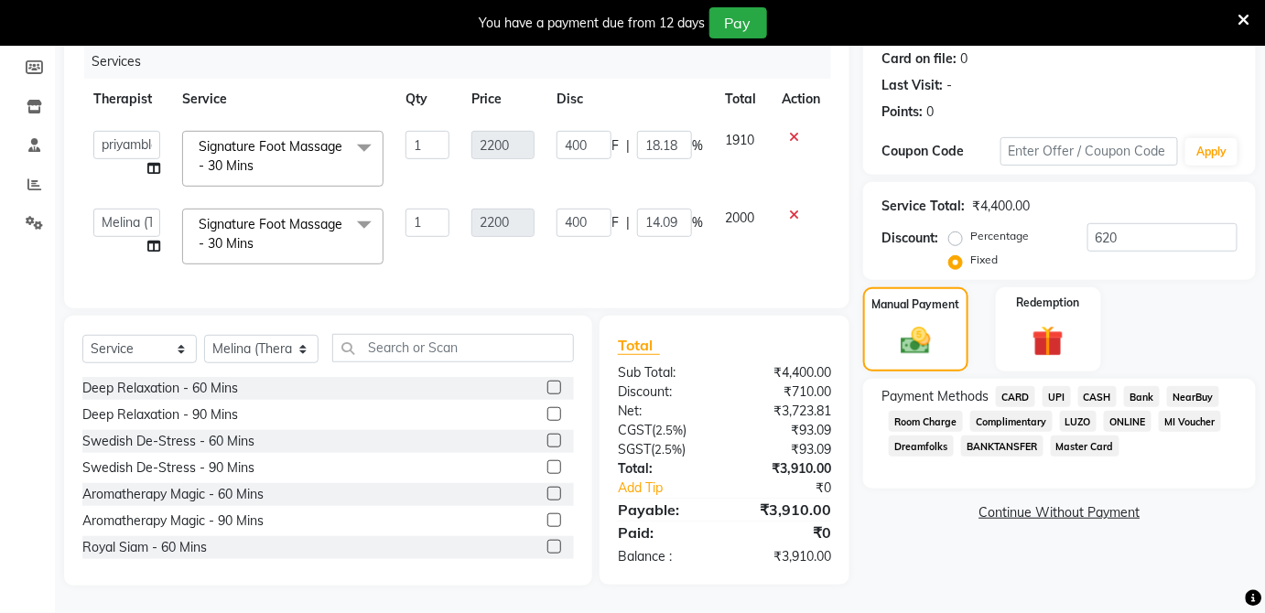
select select "89541"
click at [1140, 224] on input "620" at bounding box center [1162, 237] width 150 height 28
type input "62"
type input "31"
type input "1.41"
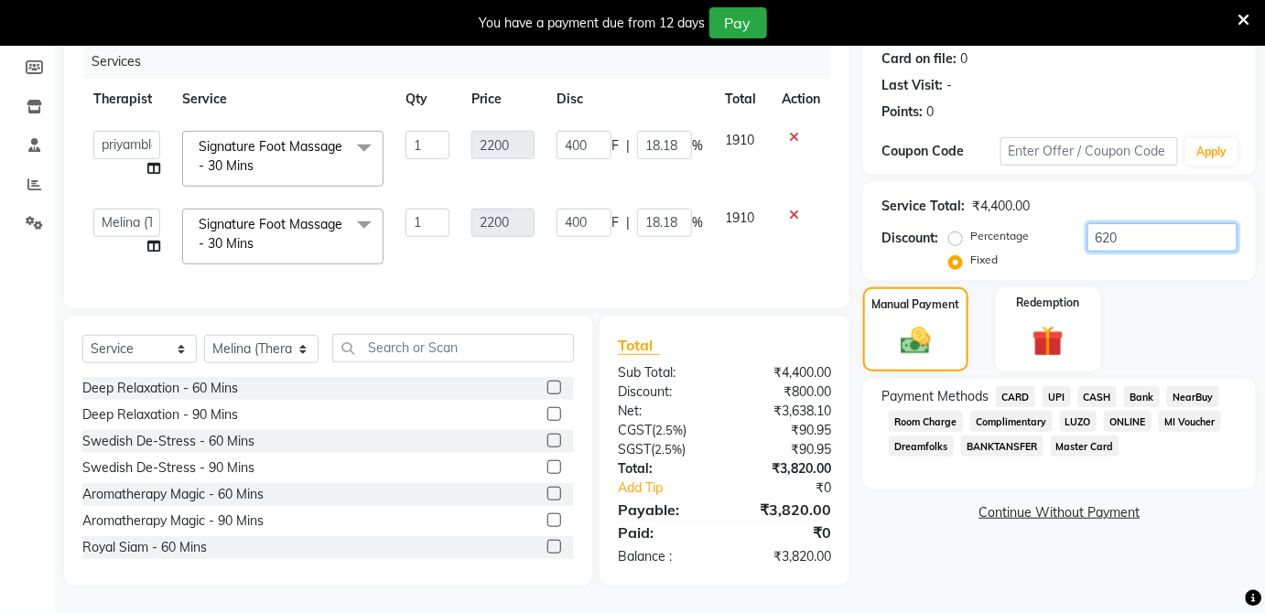
type input "31"
type input "1.41"
type input "6"
type input "3"
type input "0.14"
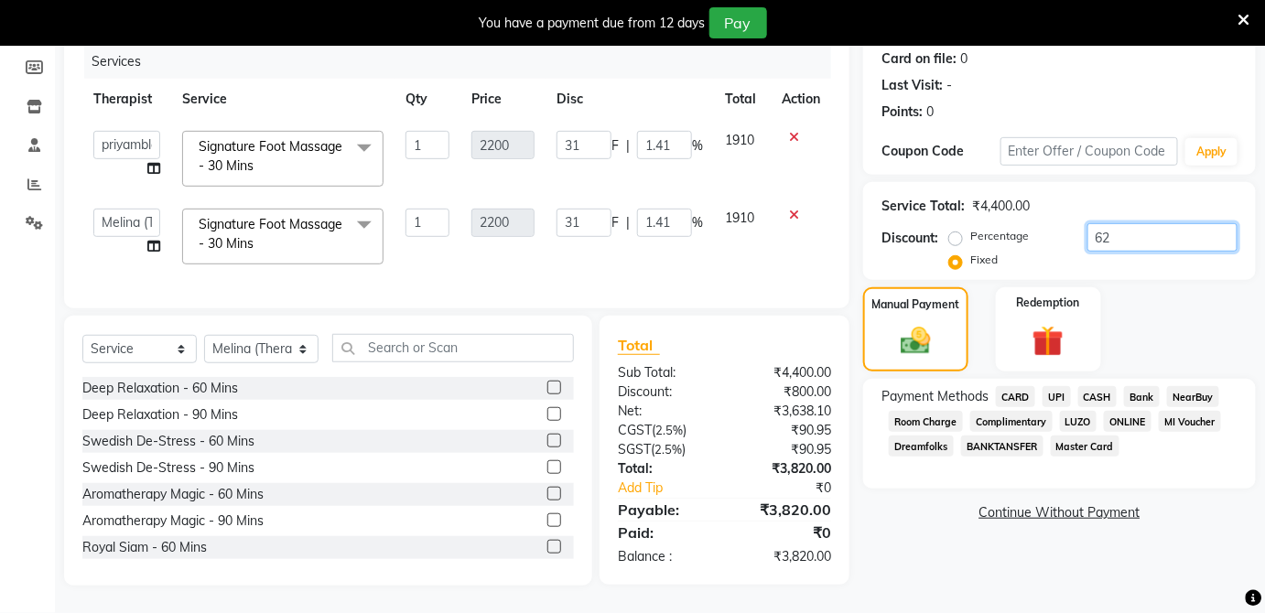
type input "3"
type input "0.14"
type input "0"
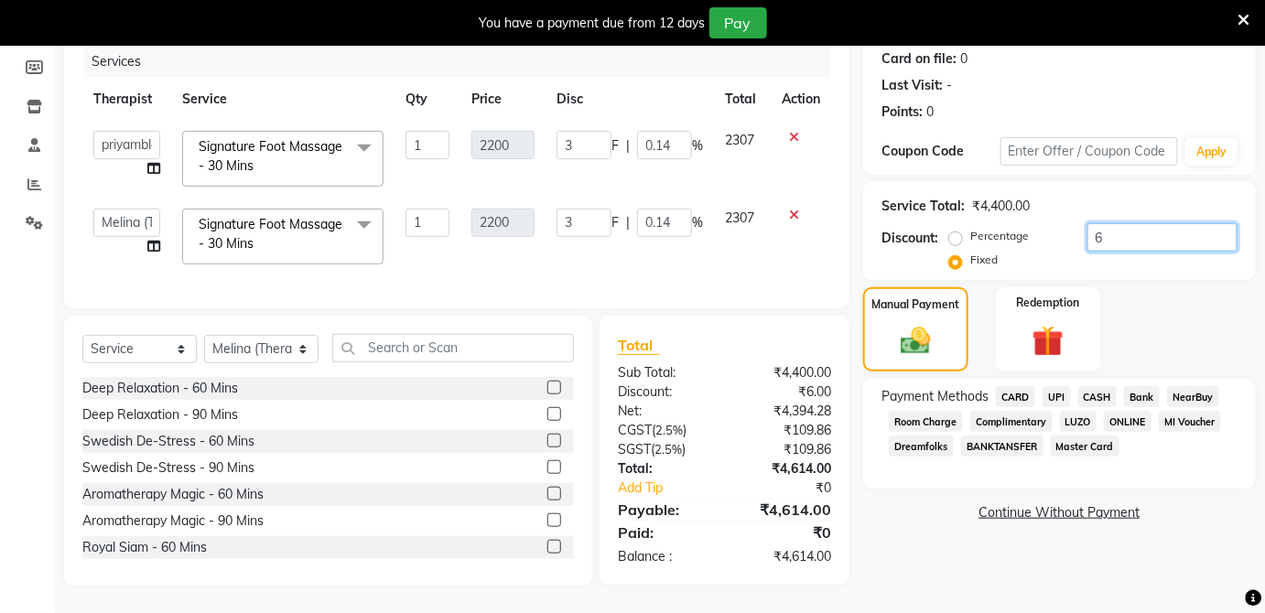
type input "0"
type input "8"
type input "4"
type input "0.18"
type input "4"
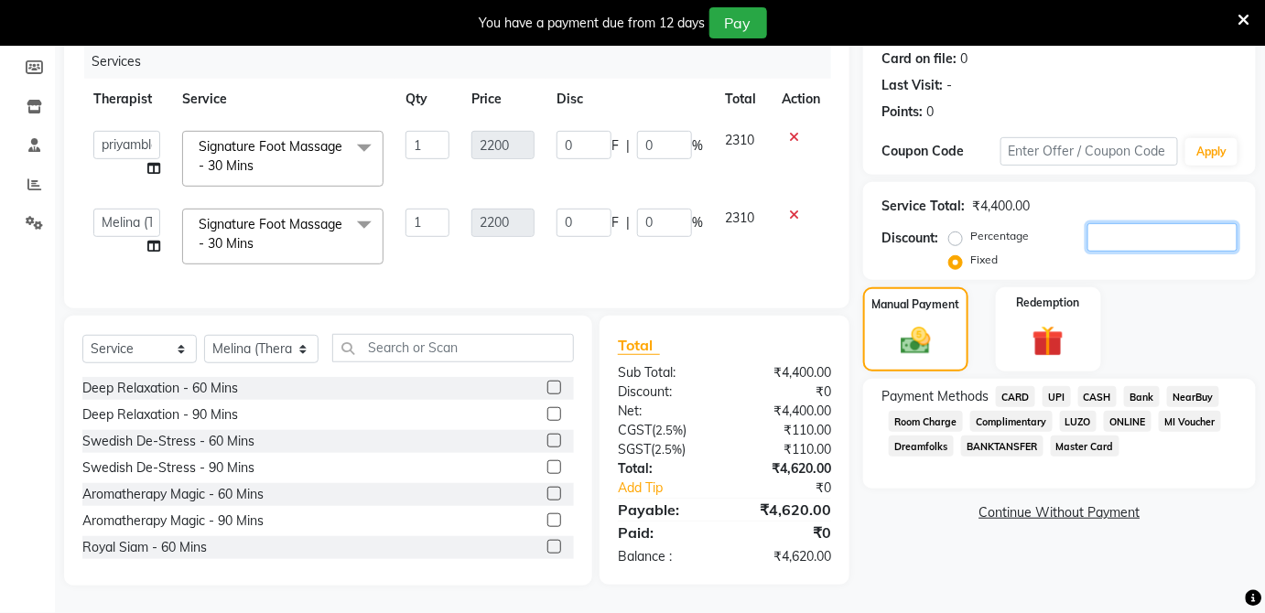
type input "0.18"
type input "84"
type input "42"
type input "1.91"
type input "42"
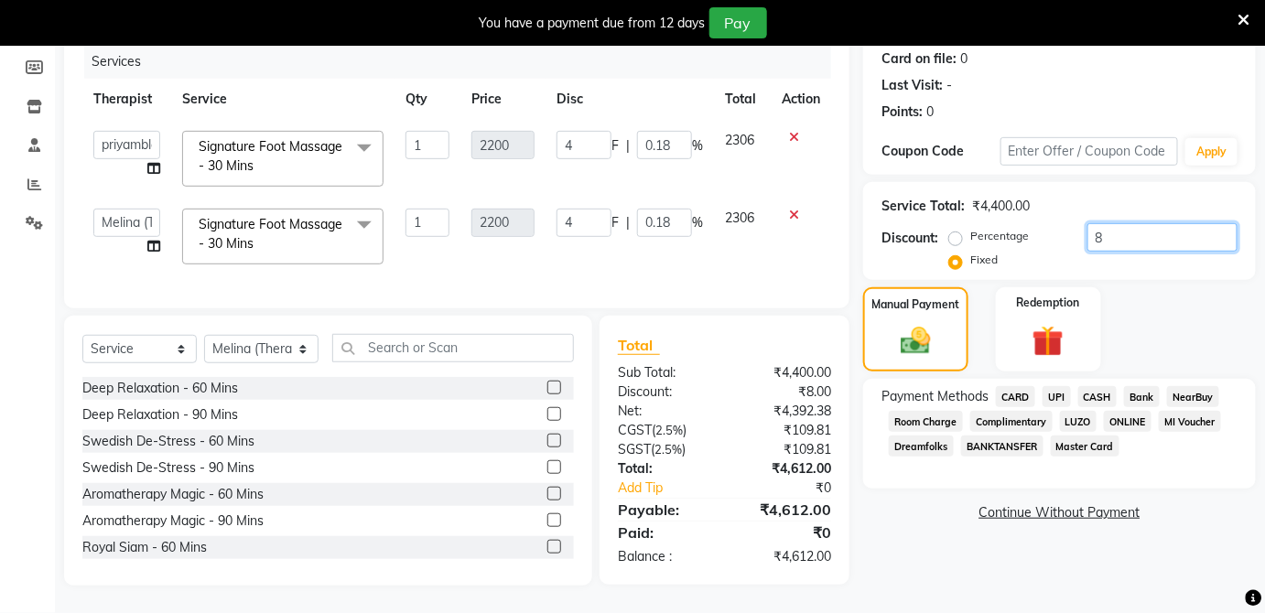
type input "1.91"
type input "840"
type input "420"
type input "19.09"
type input "420"
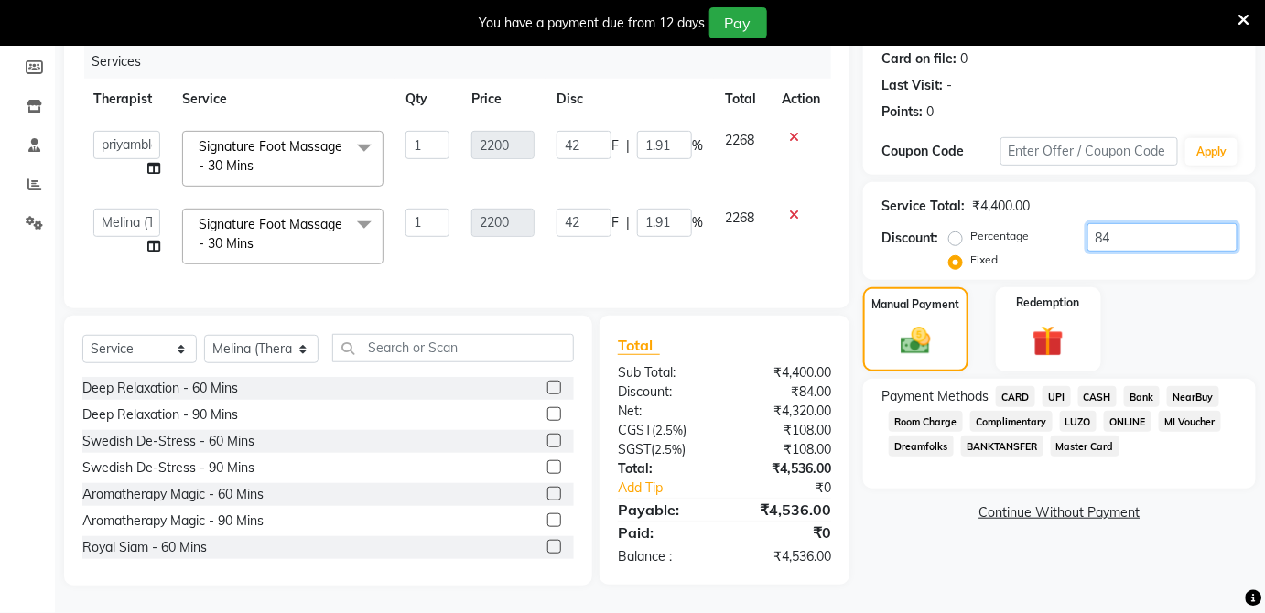
type input "19.09"
type input "840"
click at [1092, 386] on span "CASH" at bounding box center [1097, 396] width 39 height 21
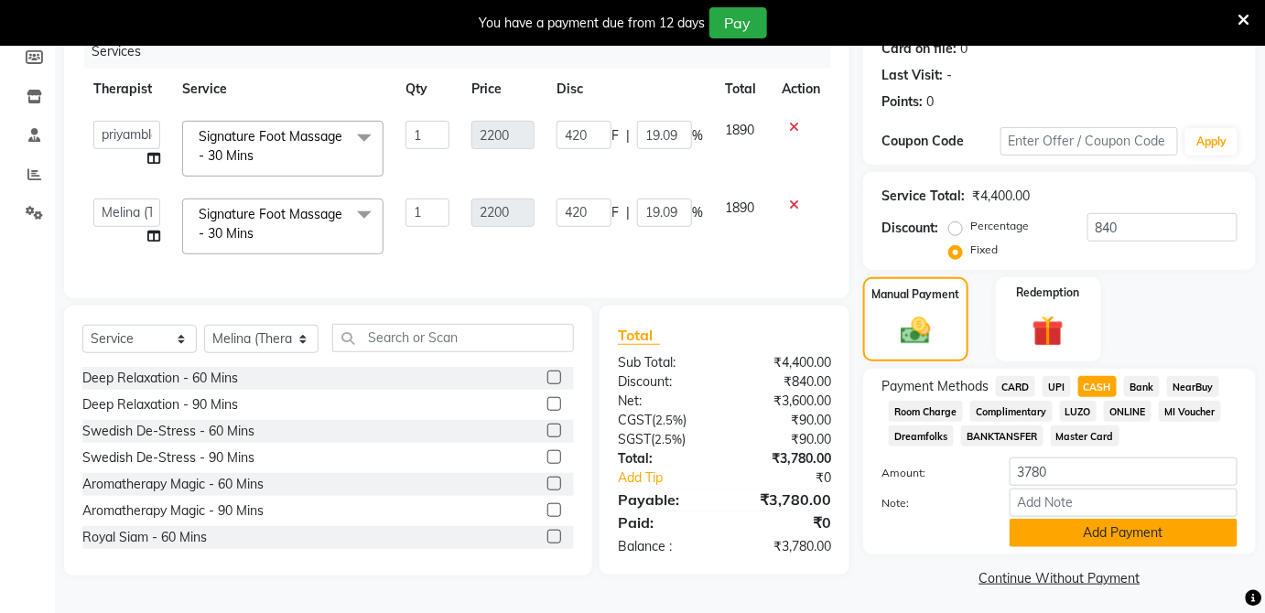
click at [1093, 539] on button "Add Payment" at bounding box center [1124, 533] width 228 height 28
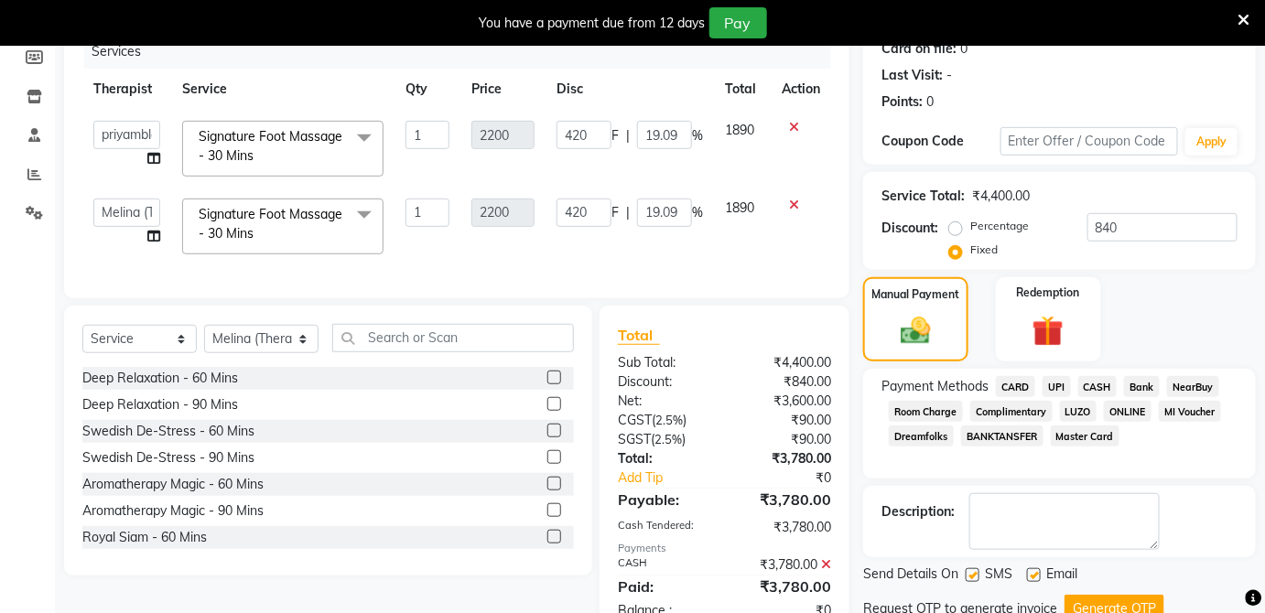
scroll to position [305, 0]
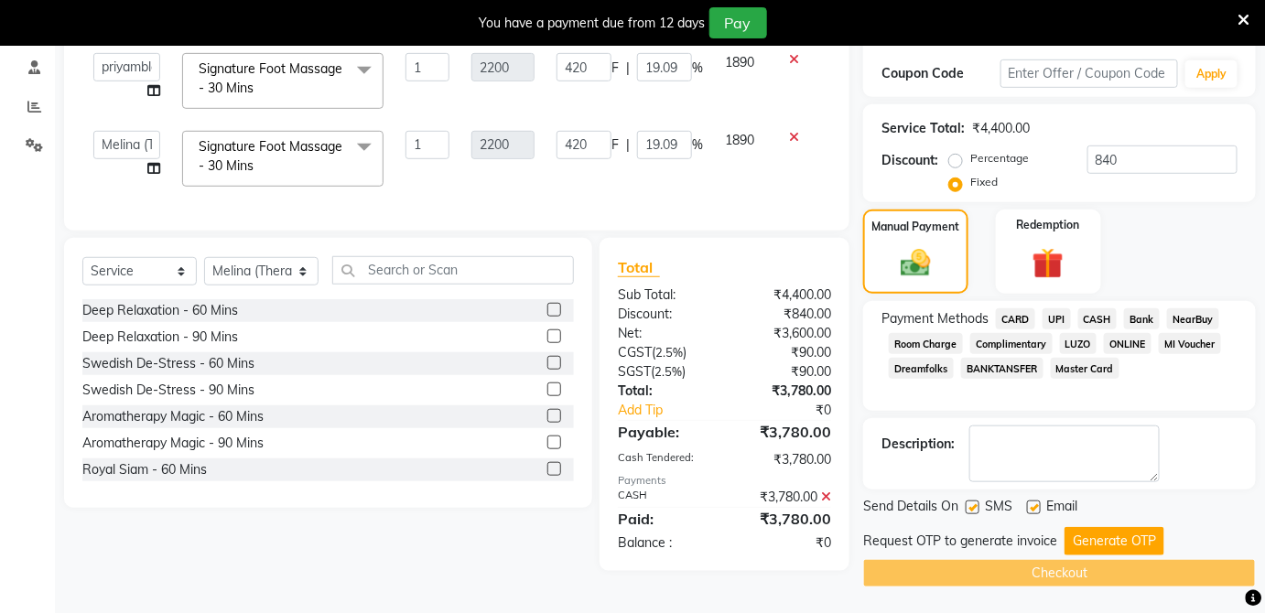
click at [1093, 539] on button "Generate OTP" at bounding box center [1114, 541] width 100 height 28
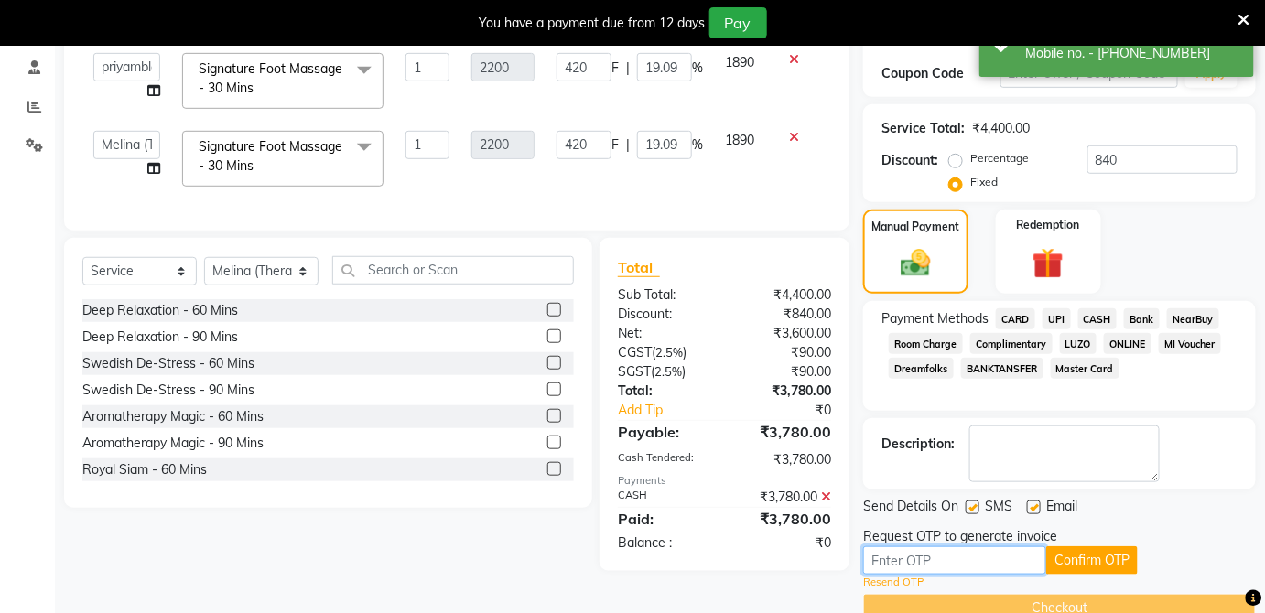
click at [964, 564] on input "text" at bounding box center [954, 560] width 183 height 28
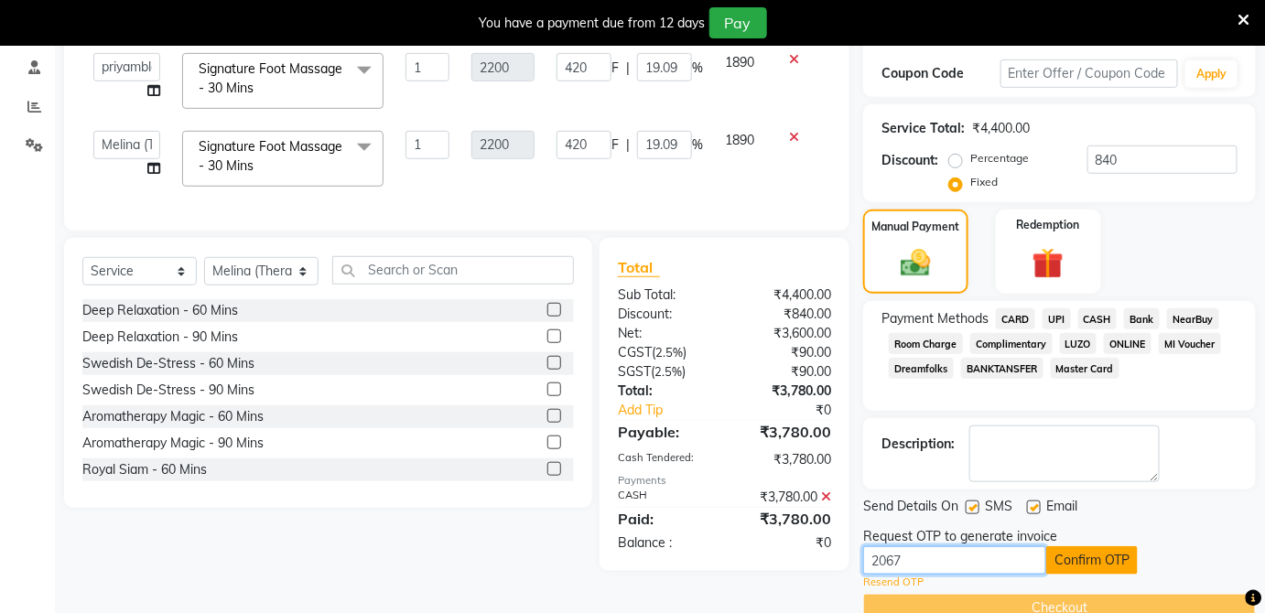
type input "2067"
click at [1105, 558] on button "Confirm OTP" at bounding box center [1092, 560] width 92 height 28
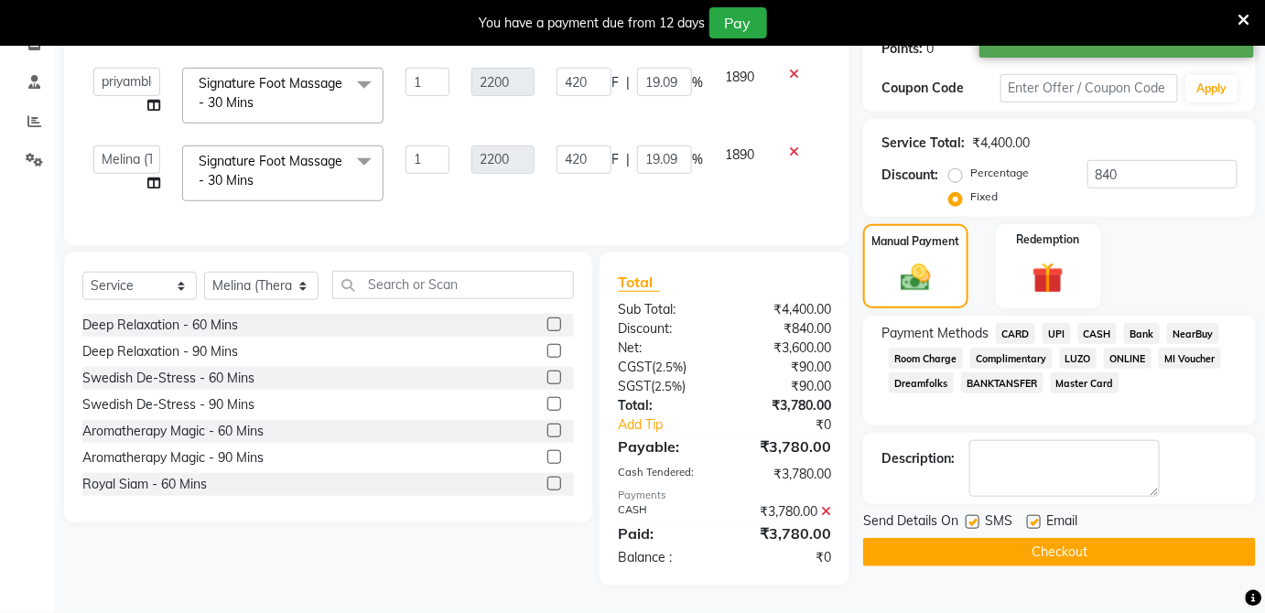
scroll to position [300, 0]
click at [1094, 538] on button "Checkout" at bounding box center [1059, 552] width 393 height 28
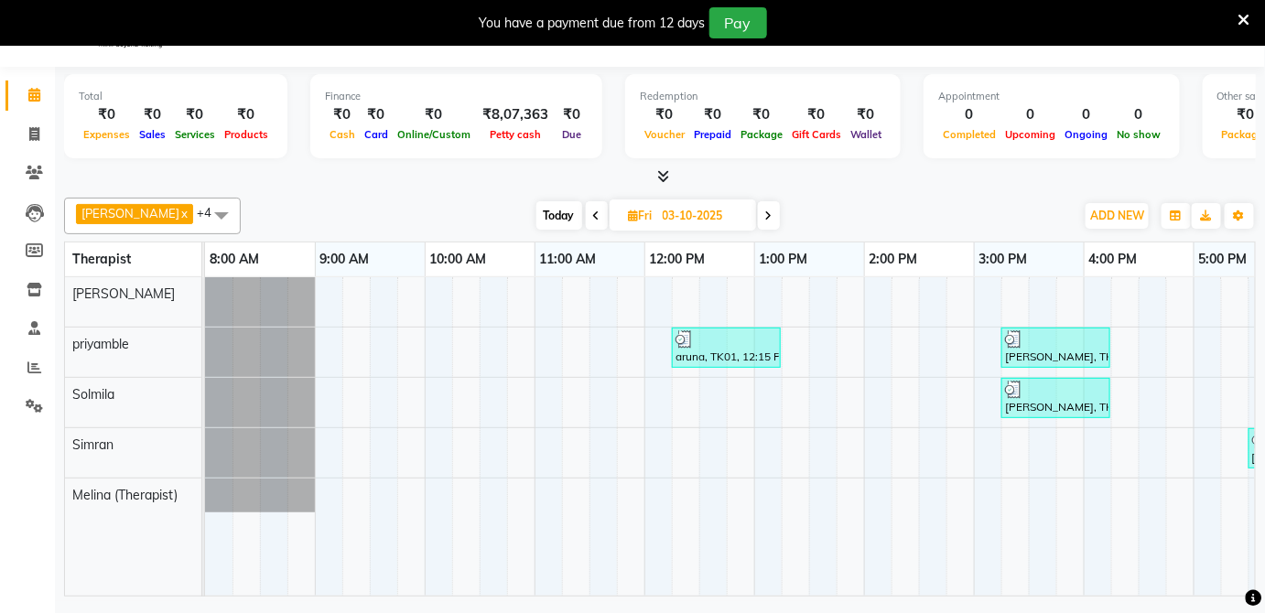
click at [758, 220] on span at bounding box center [769, 215] width 22 height 28
type input "04-10-2025"
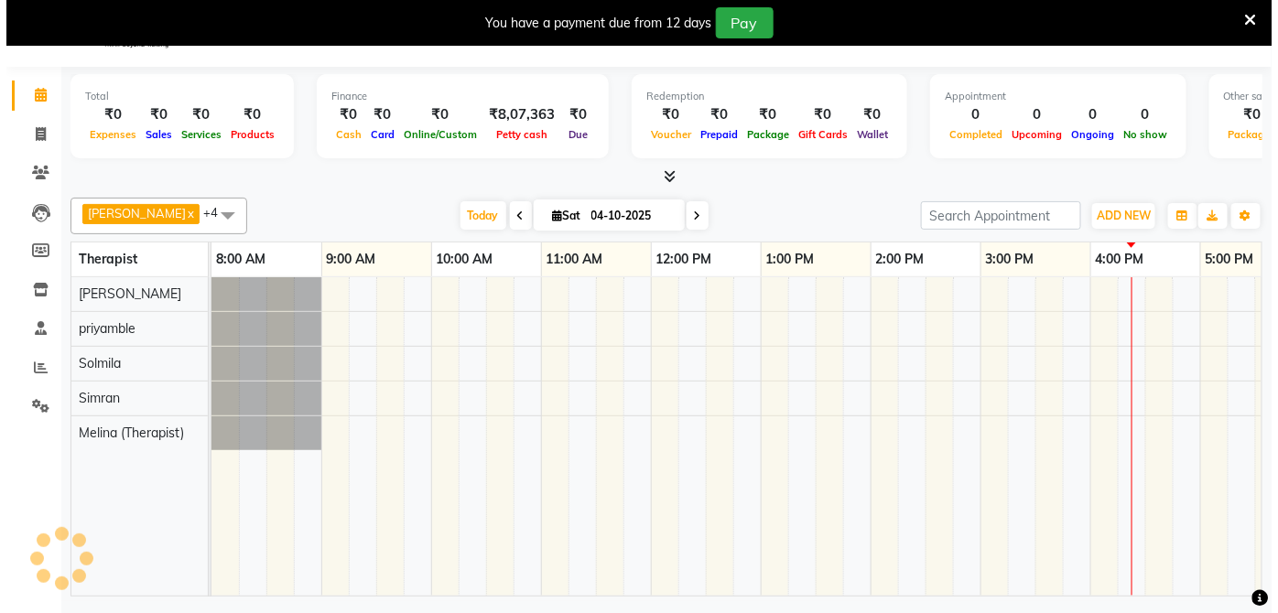
scroll to position [0, 596]
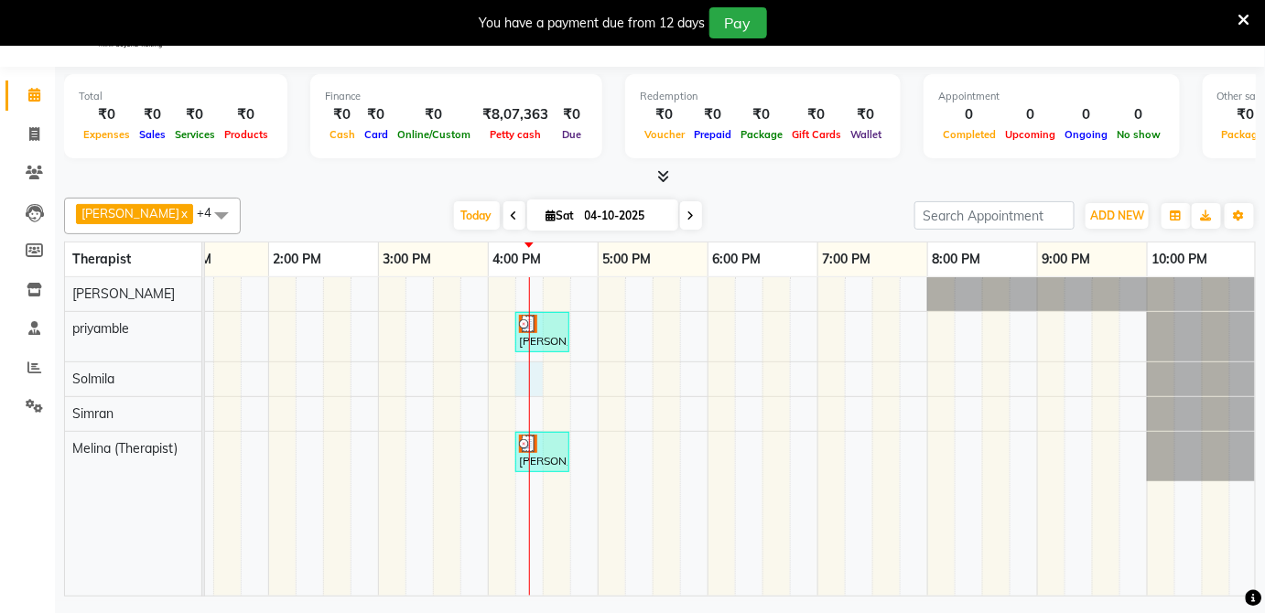
click at [529, 384] on div at bounding box center [529, 436] width 1 height 319
select select "66042"
select select "tentative"
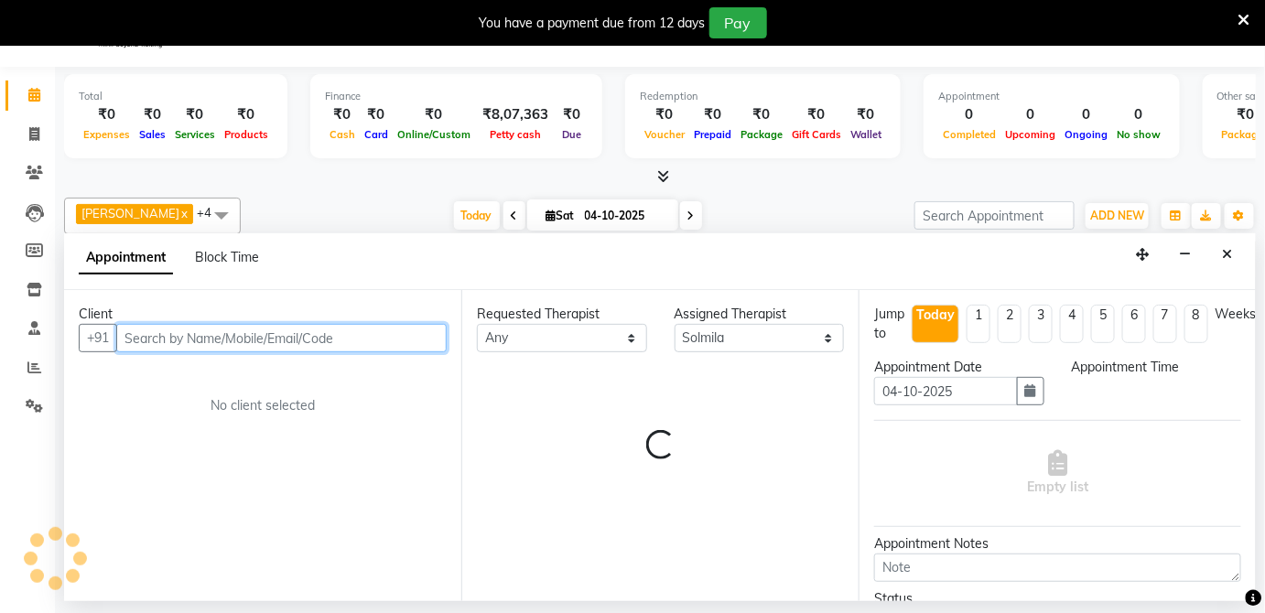
select select "975"
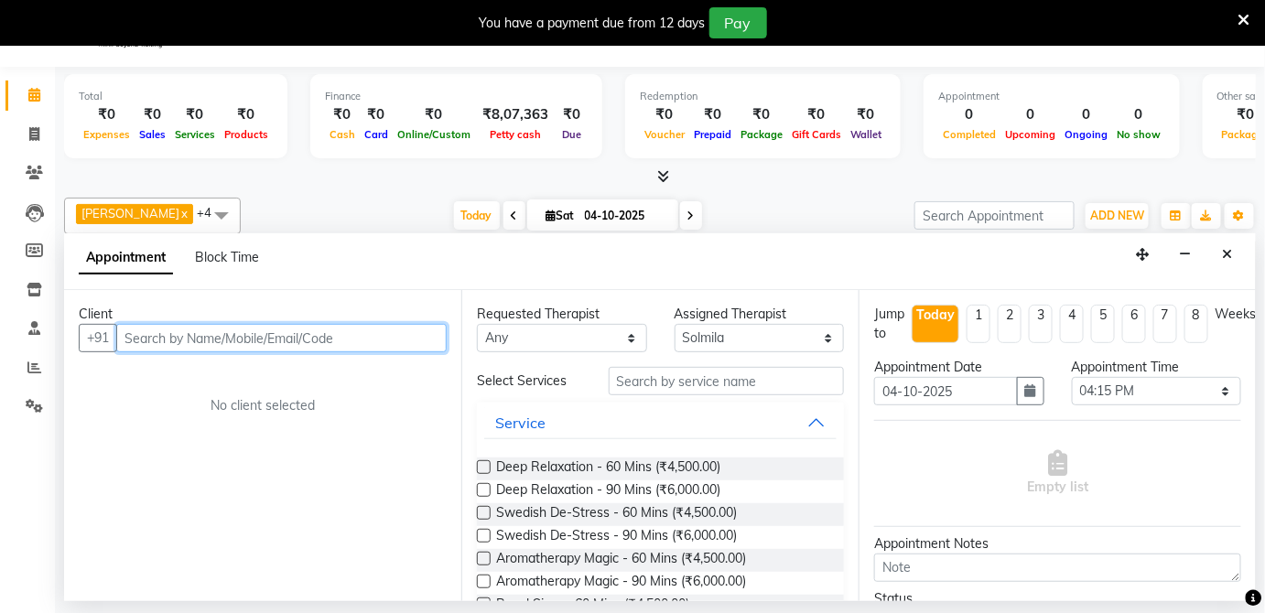
click at [378, 342] on input "text" at bounding box center [281, 338] width 330 height 28
type input "8178096598"
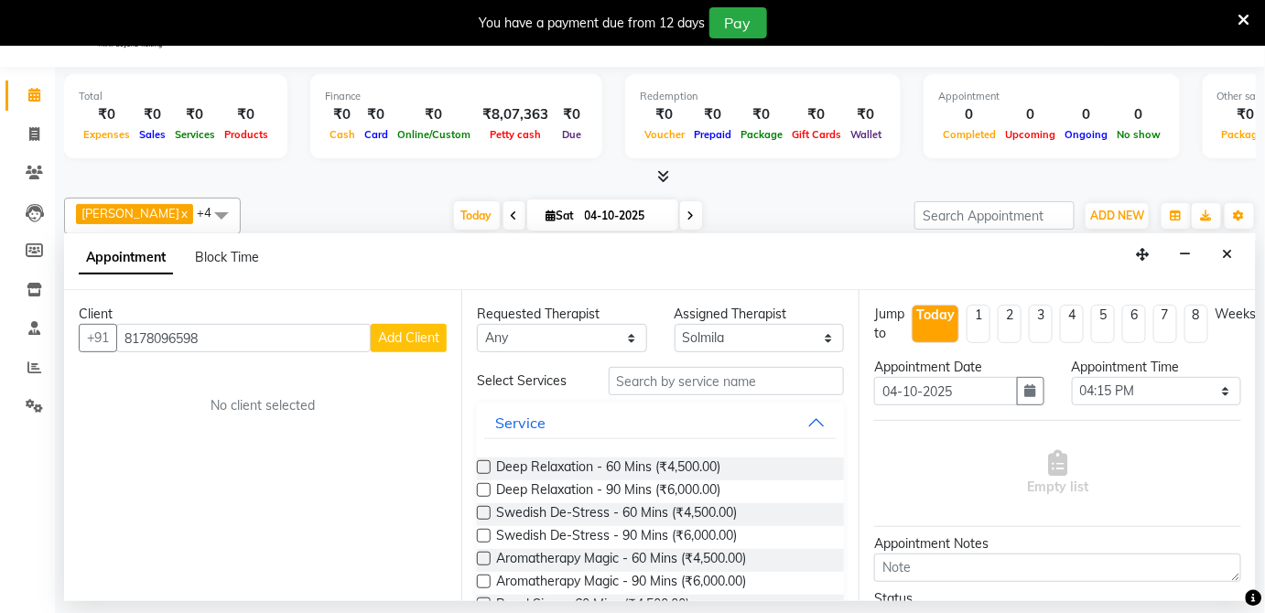
click at [393, 337] on span "Add Client" at bounding box center [408, 338] width 61 height 16
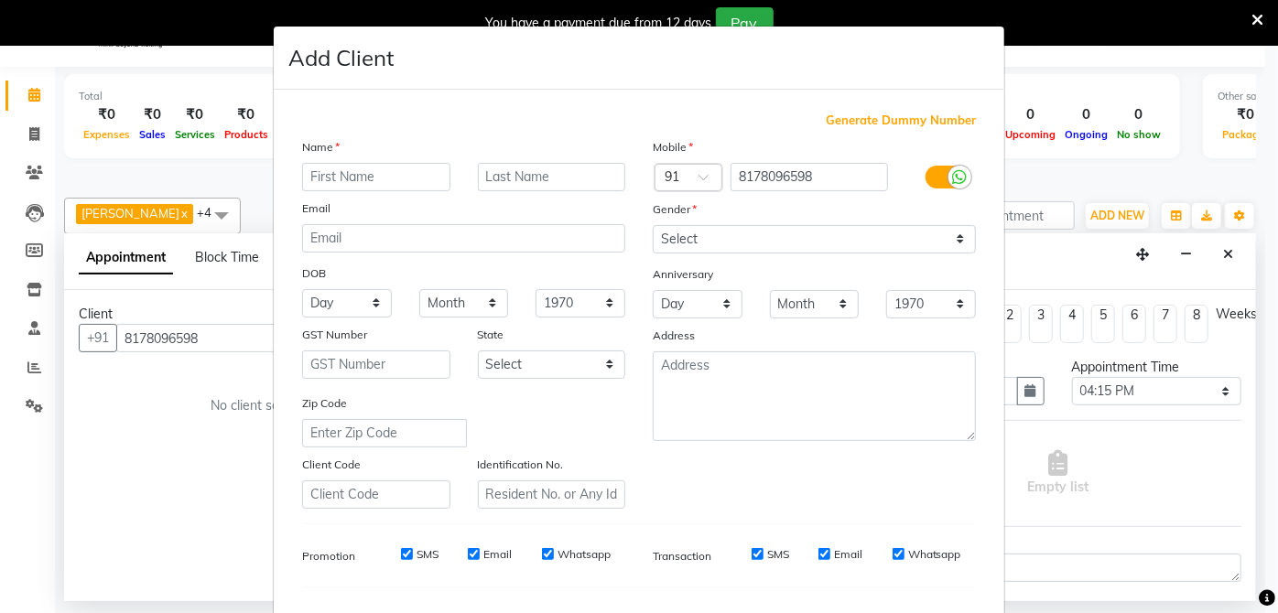
click at [371, 171] on input "text" at bounding box center [376, 177] width 148 height 28
type input "[PERSON_NAME]"
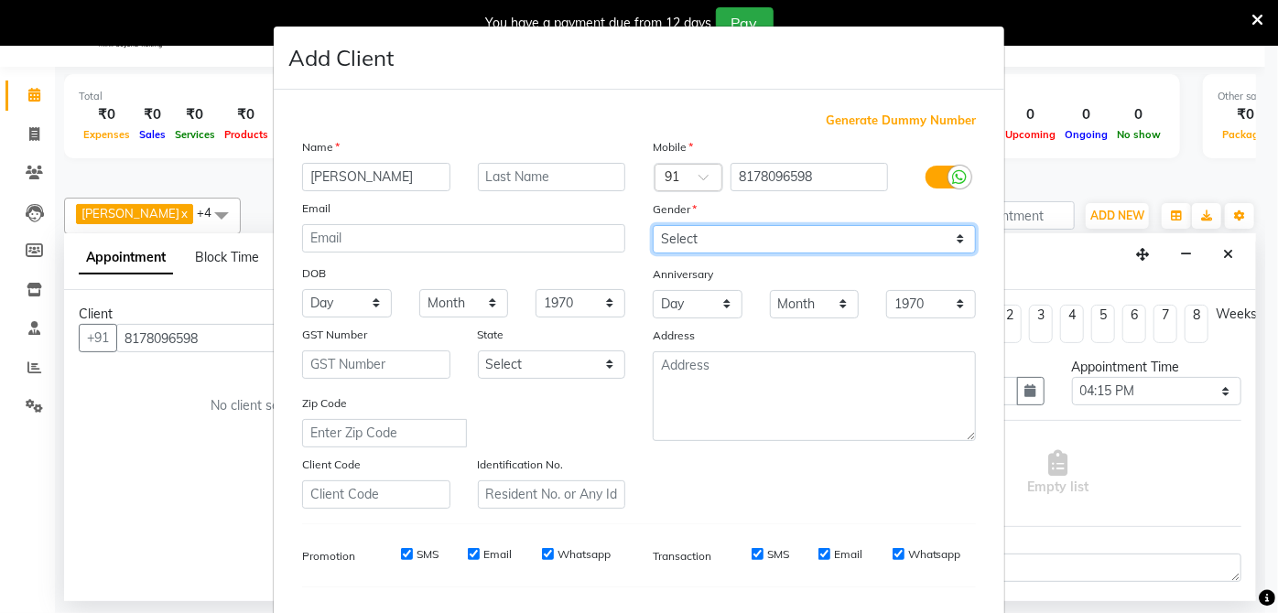
click at [956, 239] on select "Select [DEMOGRAPHIC_DATA] [DEMOGRAPHIC_DATA] Other Prefer Not To Say" at bounding box center [814, 239] width 323 height 28
select select "[DEMOGRAPHIC_DATA]"
click at [653, 225] on select "Select [DEMOGRAPHIC_DATA] [DEMOGRAPHIC_DATA] Other Prefer Not To Say" at bounding box center [814, 239] width 323 height 28
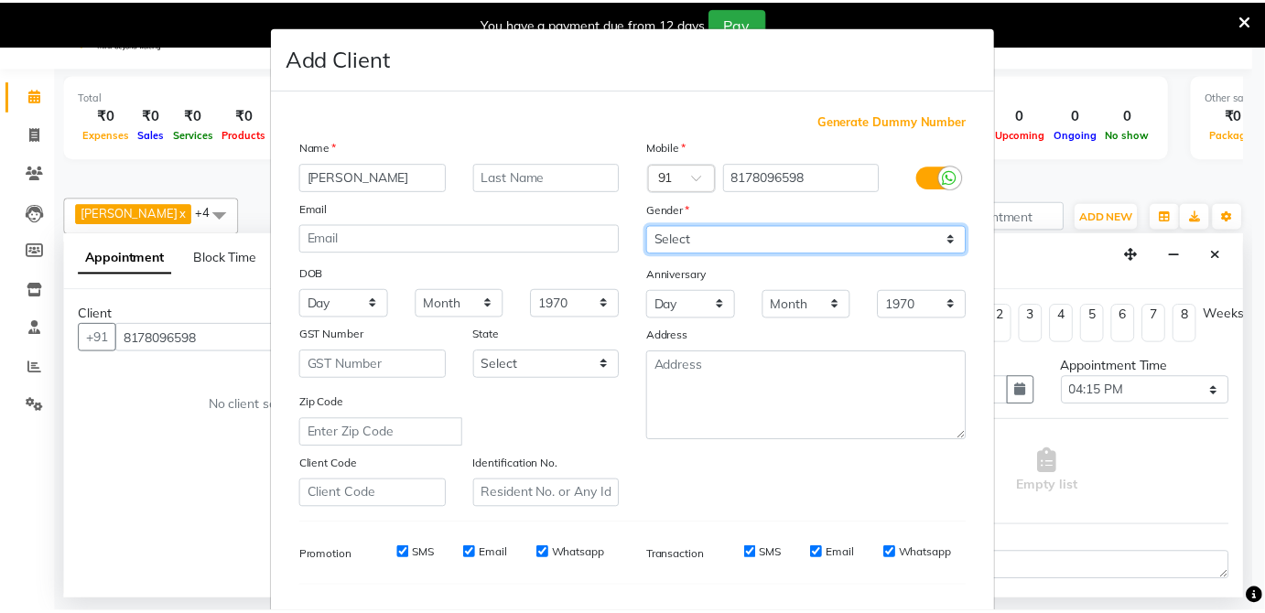
scroll to position [230, 0]
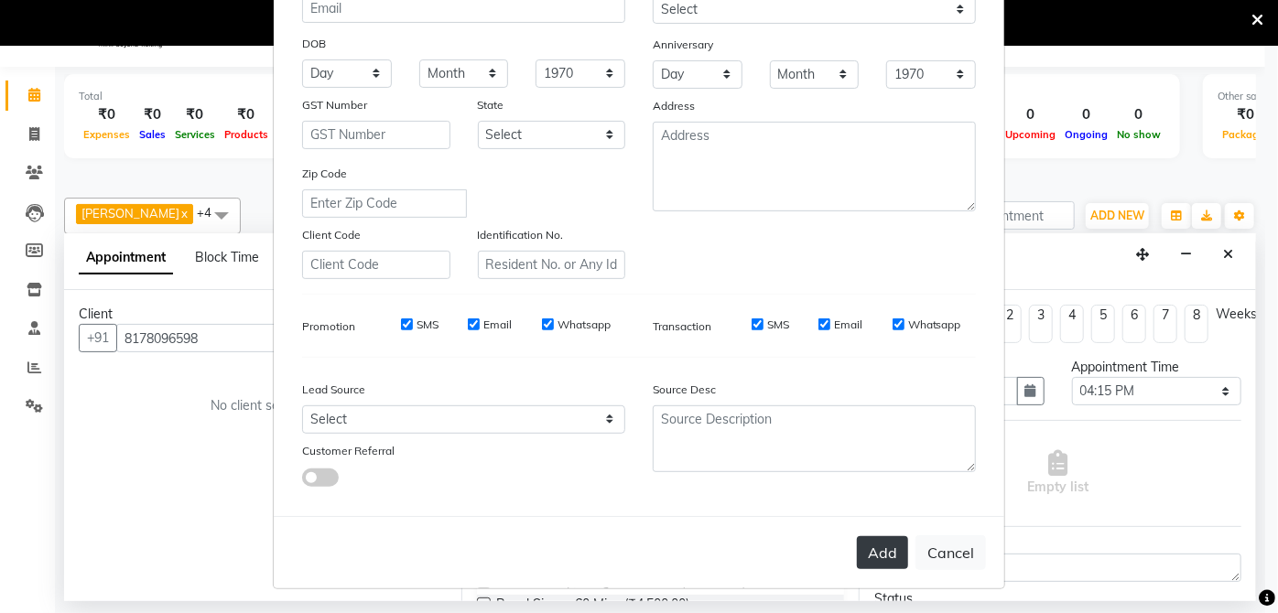
click at [879, 544] on button "Add" at bounding box center [882, 552] width 51 height 33
select select
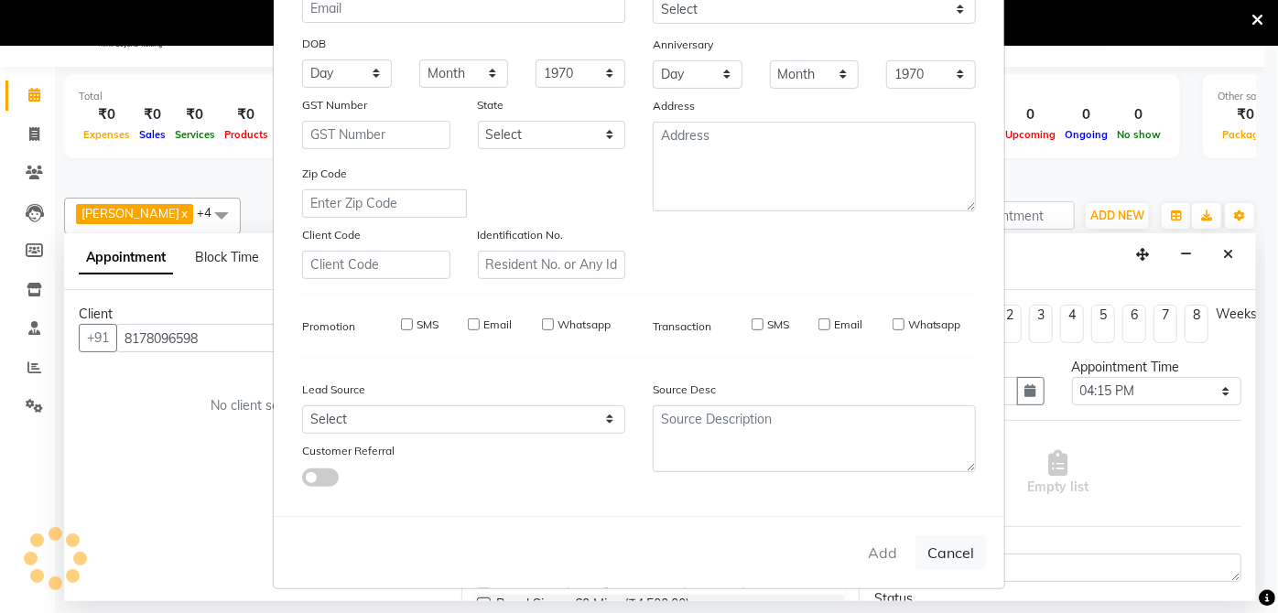
select select
checkbox input "false"
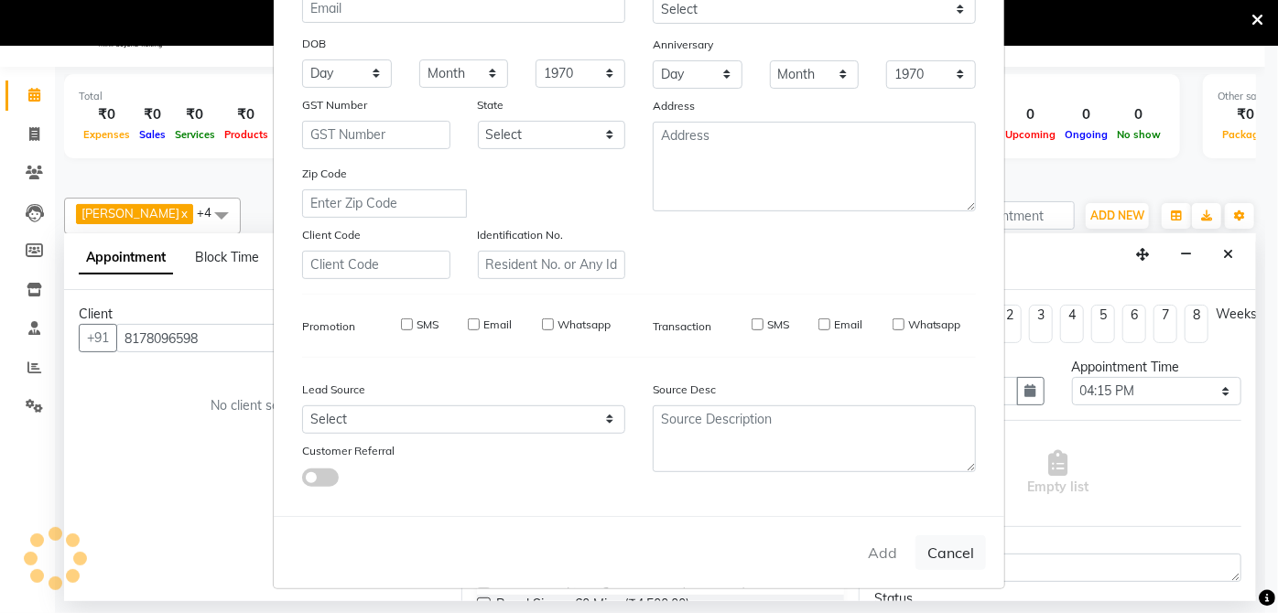
checkbox input "false"
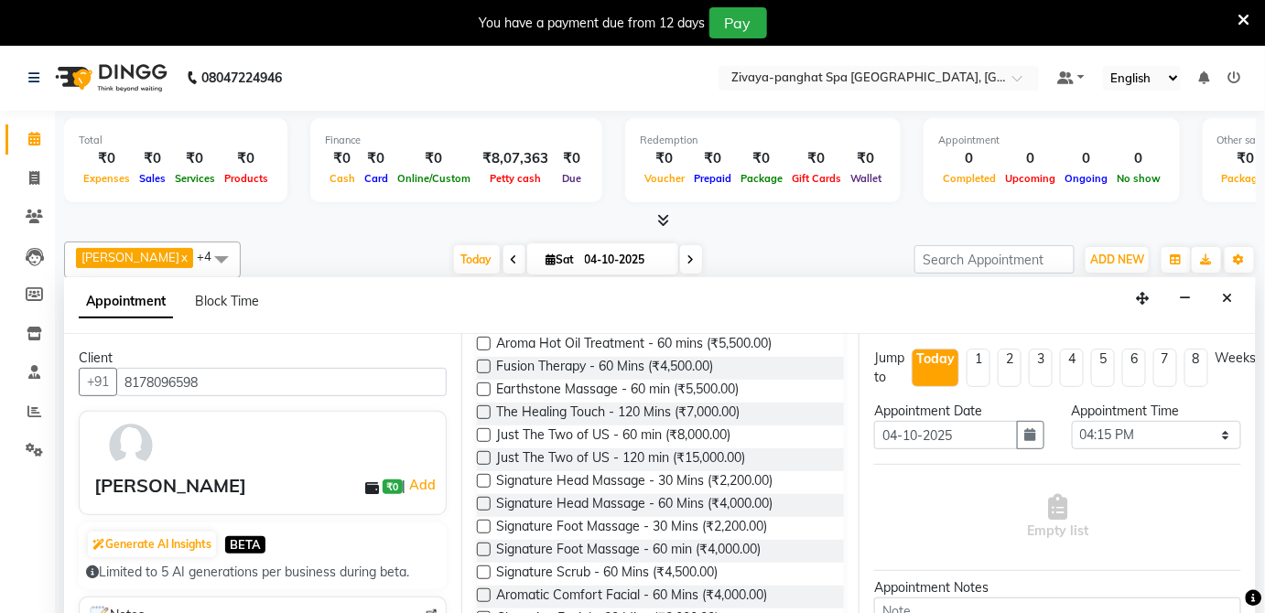
scroll to position [381, 0]
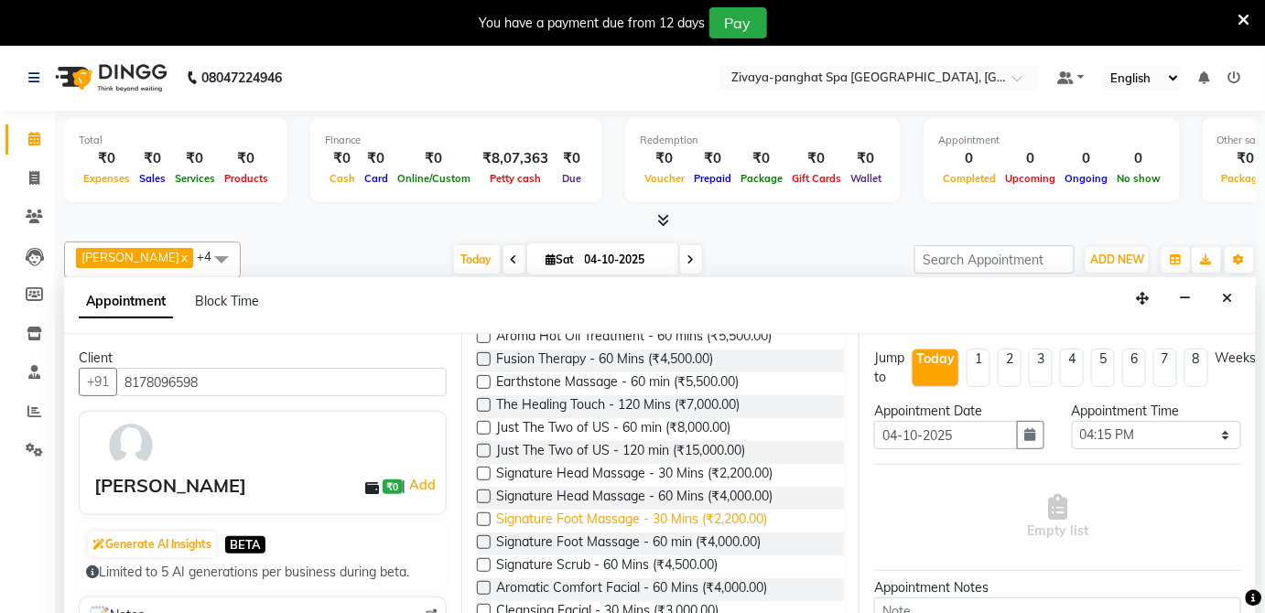
click at [611, 528] on span "Signature Foot Massage - 30 Mins (₹2,200.00)" at bounding box center [631, 521] width 271 height 23
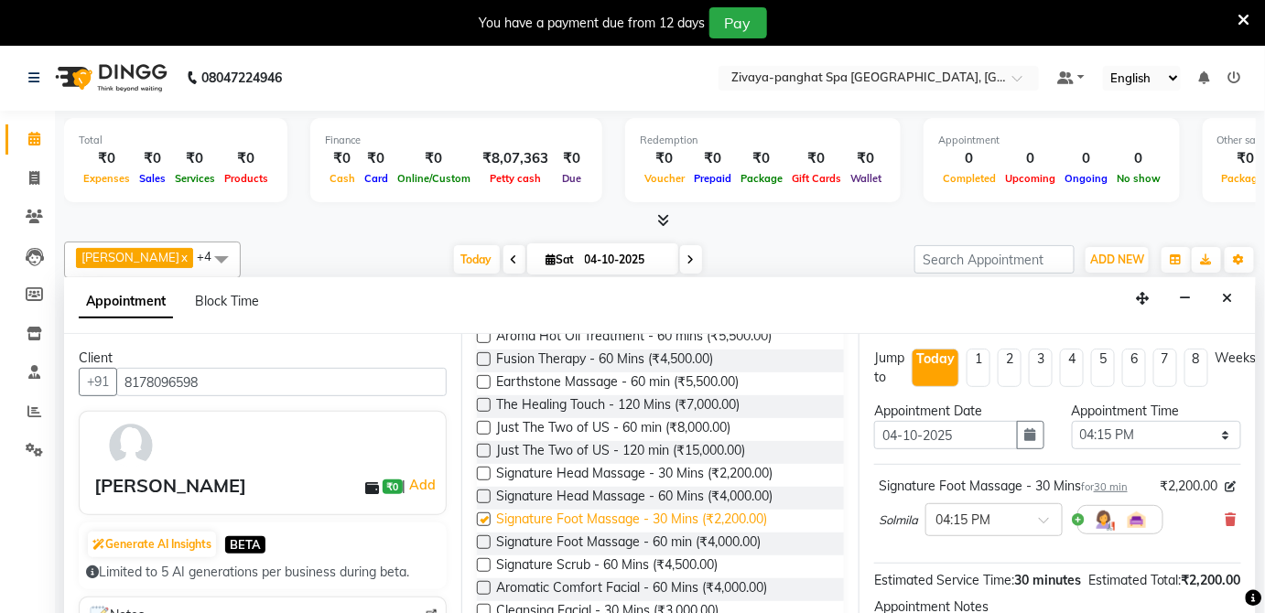
checkbox input "false"
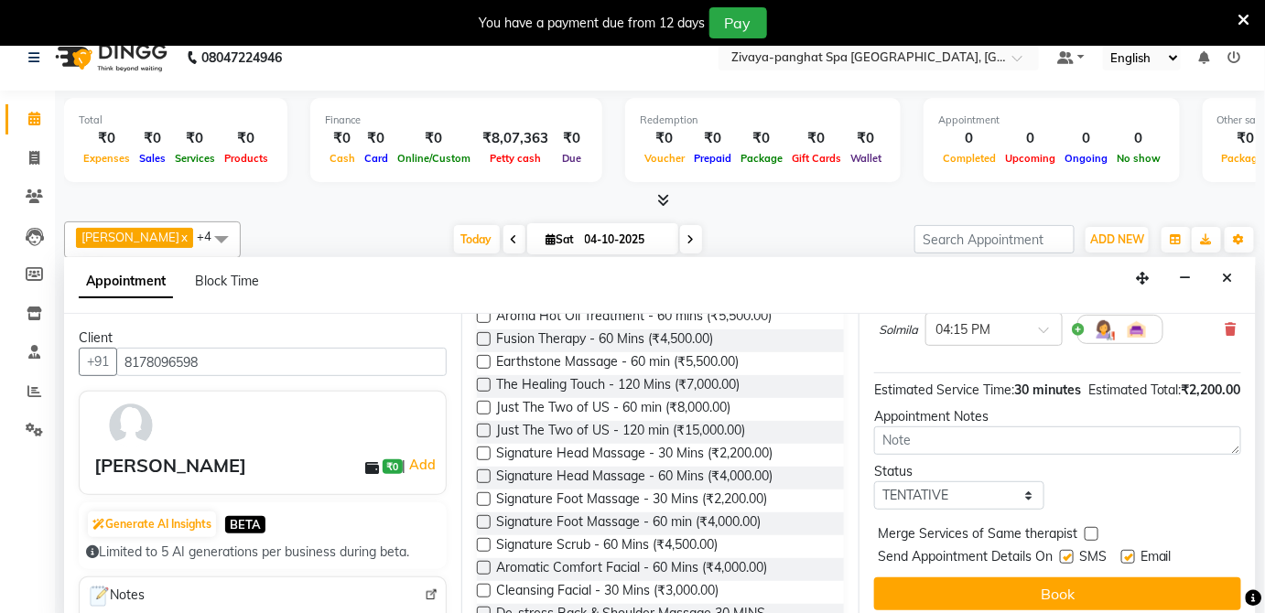
scroll to position [44, 0]
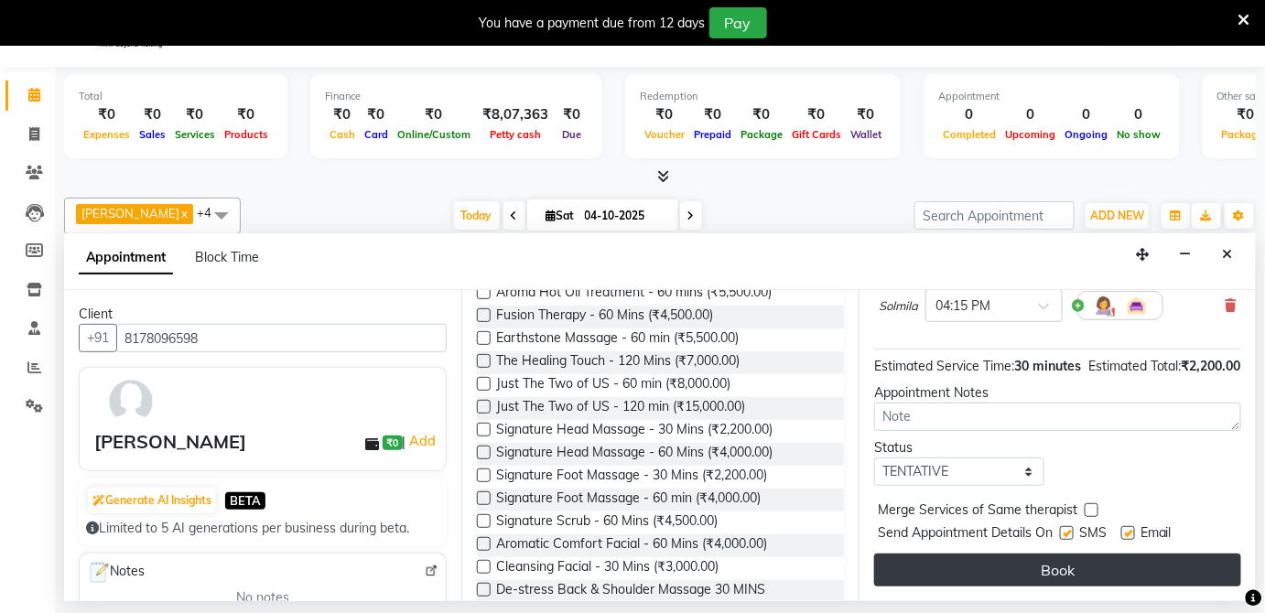
click at [1059, 562] on button "Book" at bounding box center [1057, 570] width 367 height 33
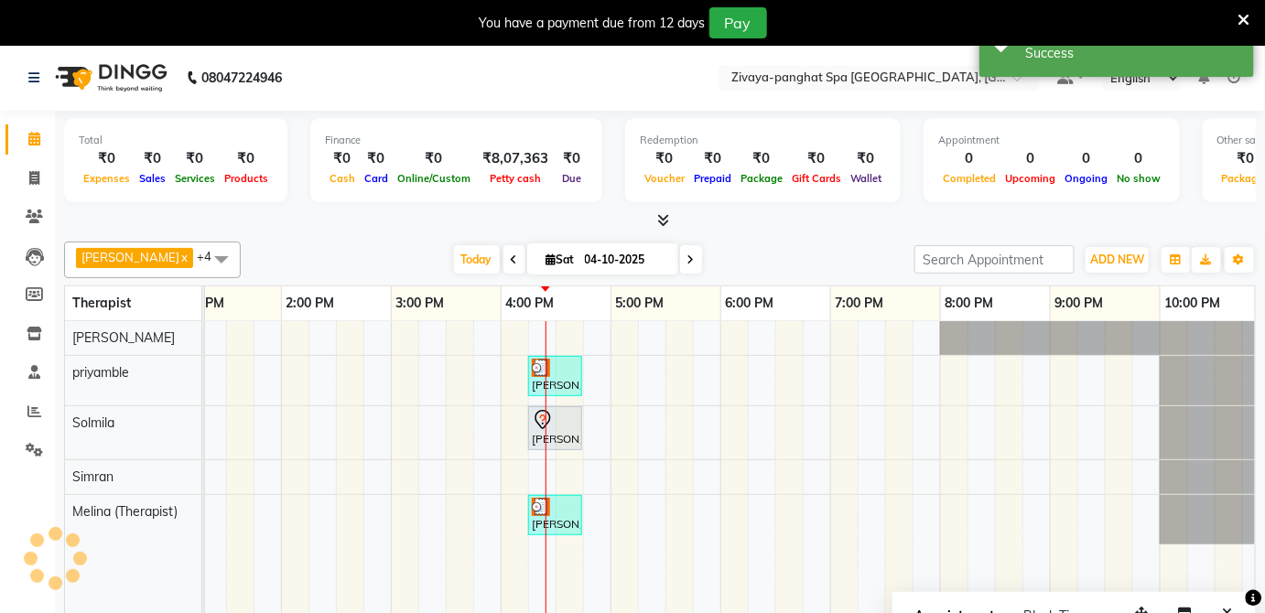
scroll to position [0, 0]
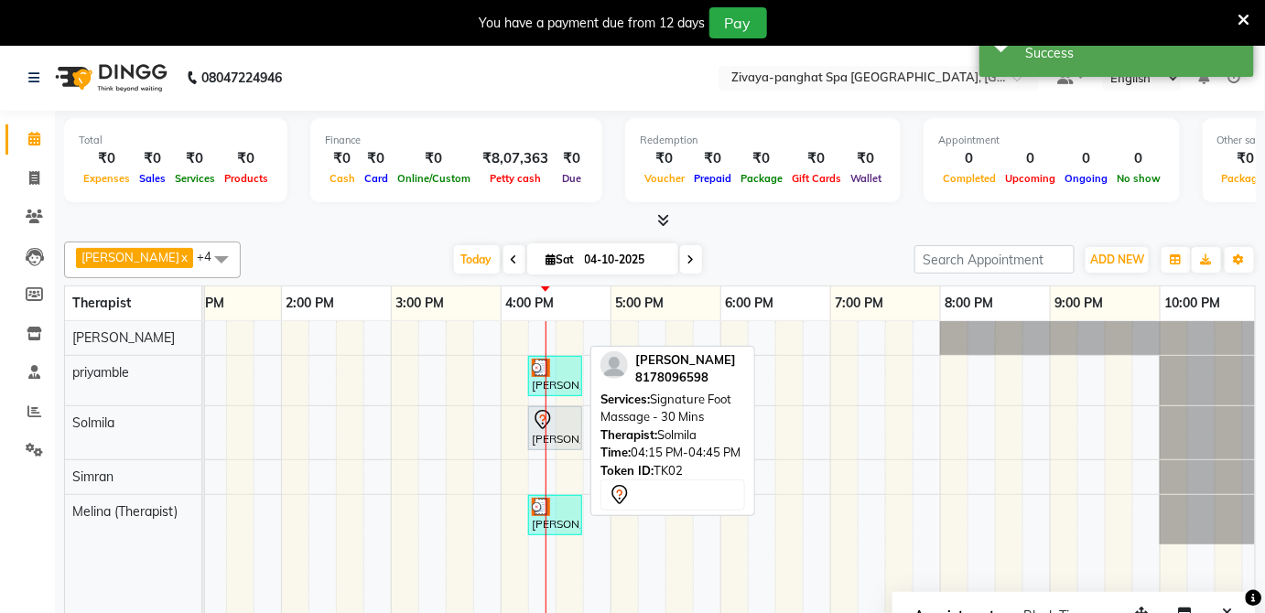
click at [546, 416] on icon at bounding box center [543, 420] width 22 height 22
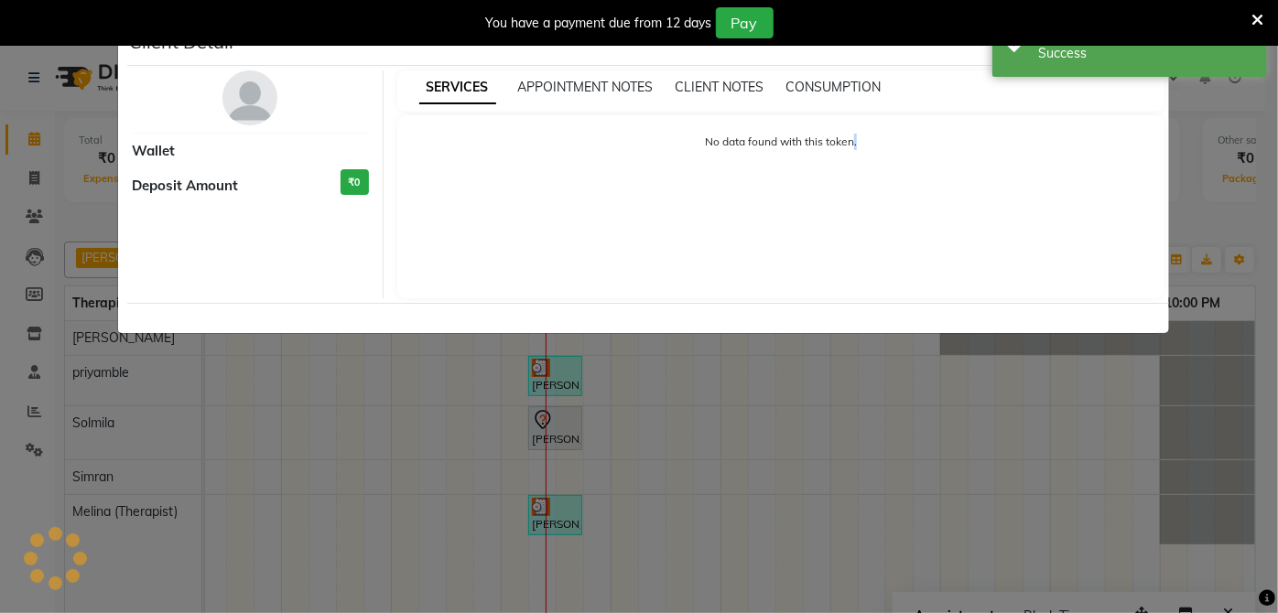
click at [546, 416] on ngb-modal-window "Client Detail Wallet Deposit Amount ₹0 SERVICES APPOINTMENT NOTES CLIENT NOTES …" at bounding box center [639, 306] width 1278 height 613
select select "7"
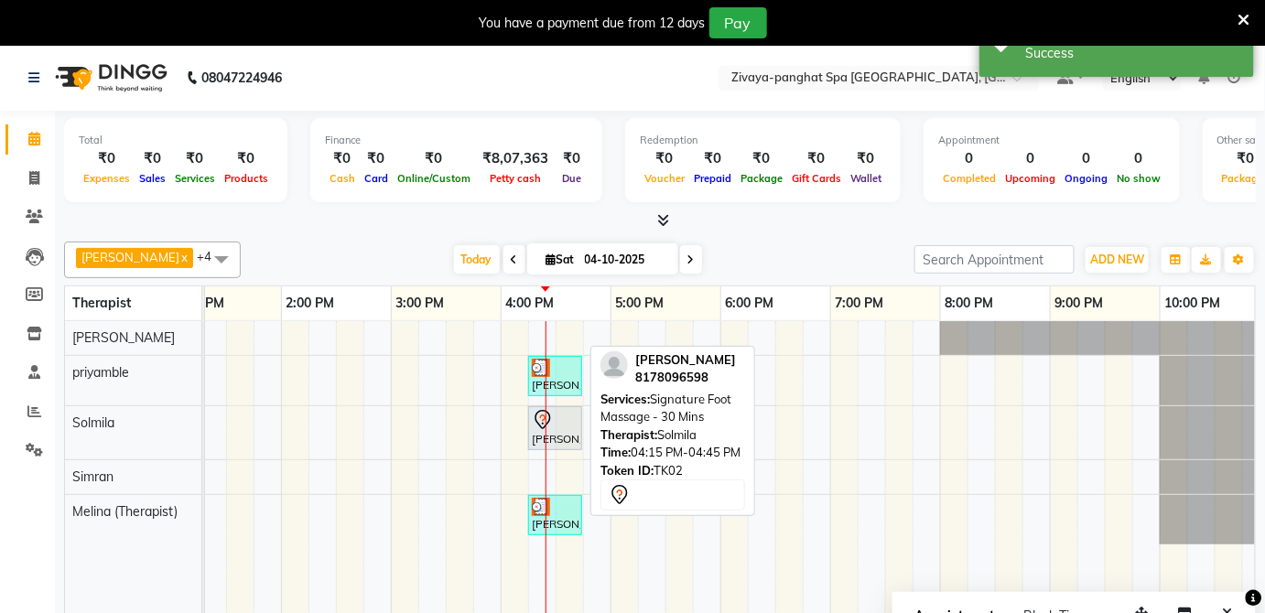
click at [556, 425] on div at bounding box center [555, 420] width 47 height 22
select select "7"
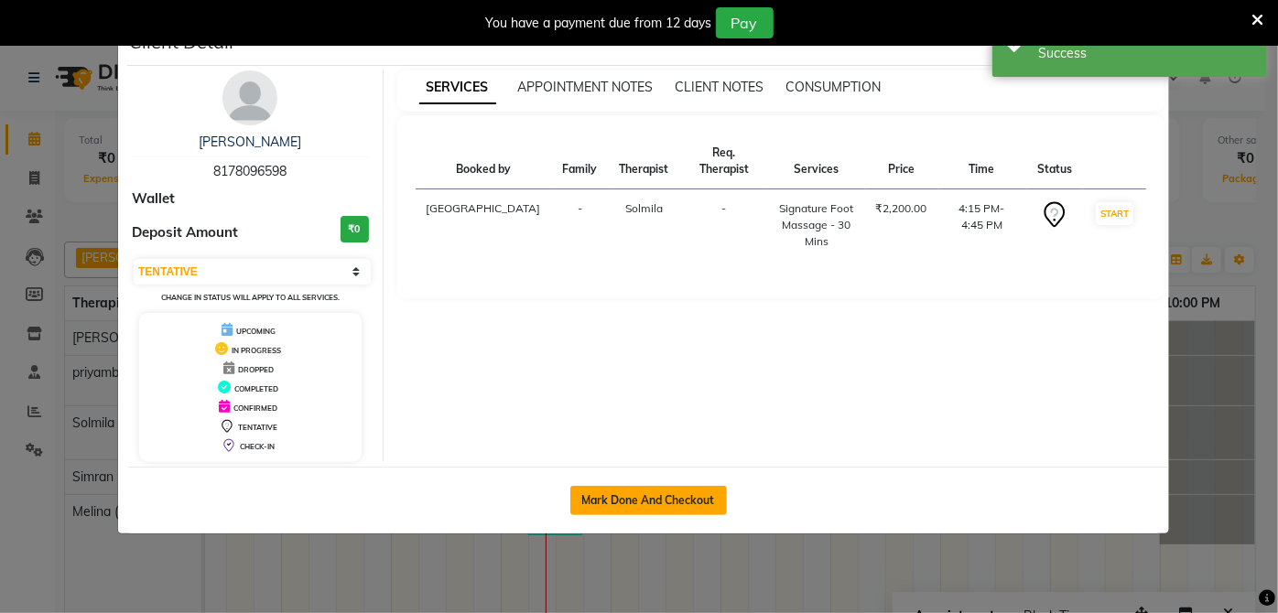
click at [616, 492] on button "Mark Done And Checkout" at bounding box center [648, 500] width 157 height 29
select select "service"
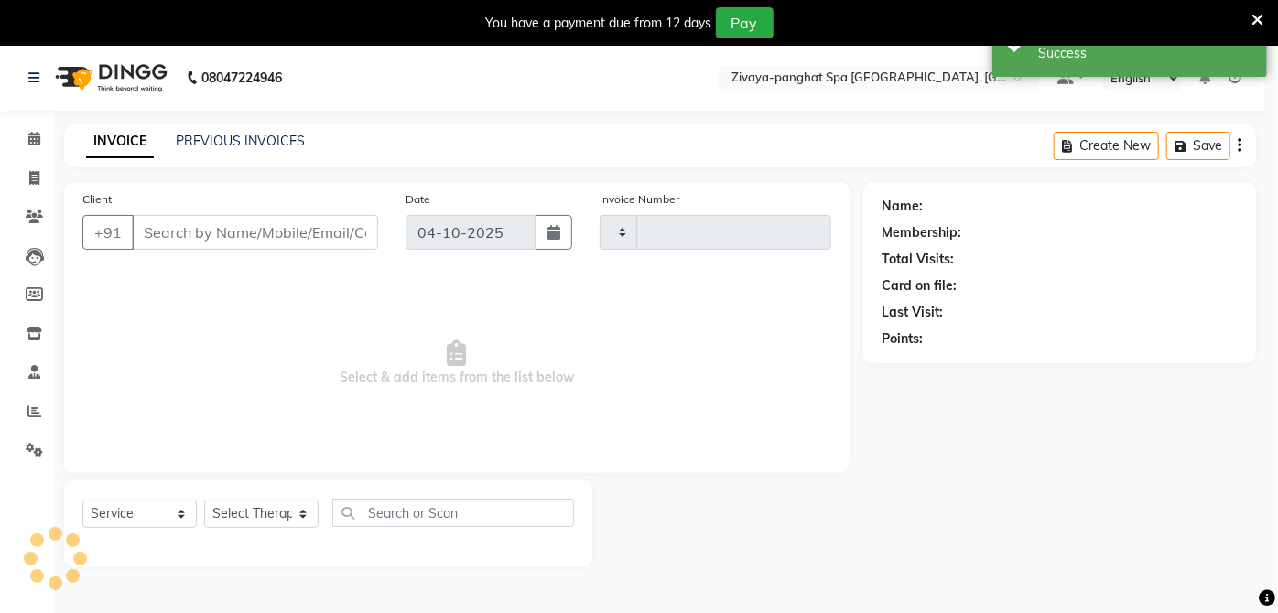
select select "3"
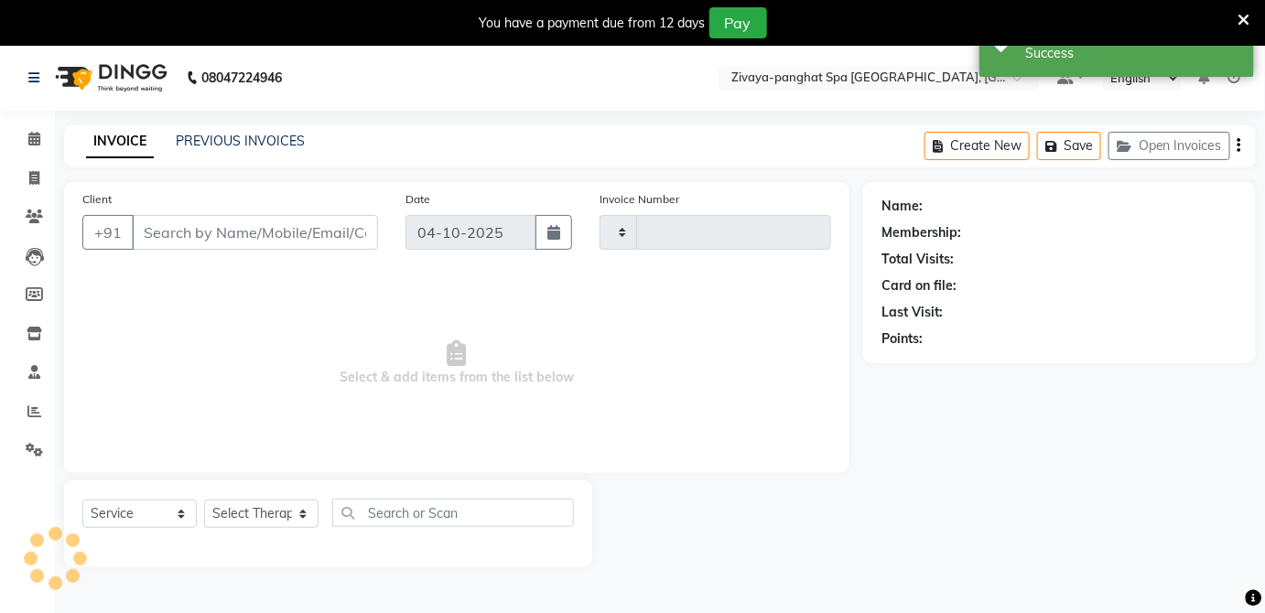
type input "8178096598"
select select "66042"
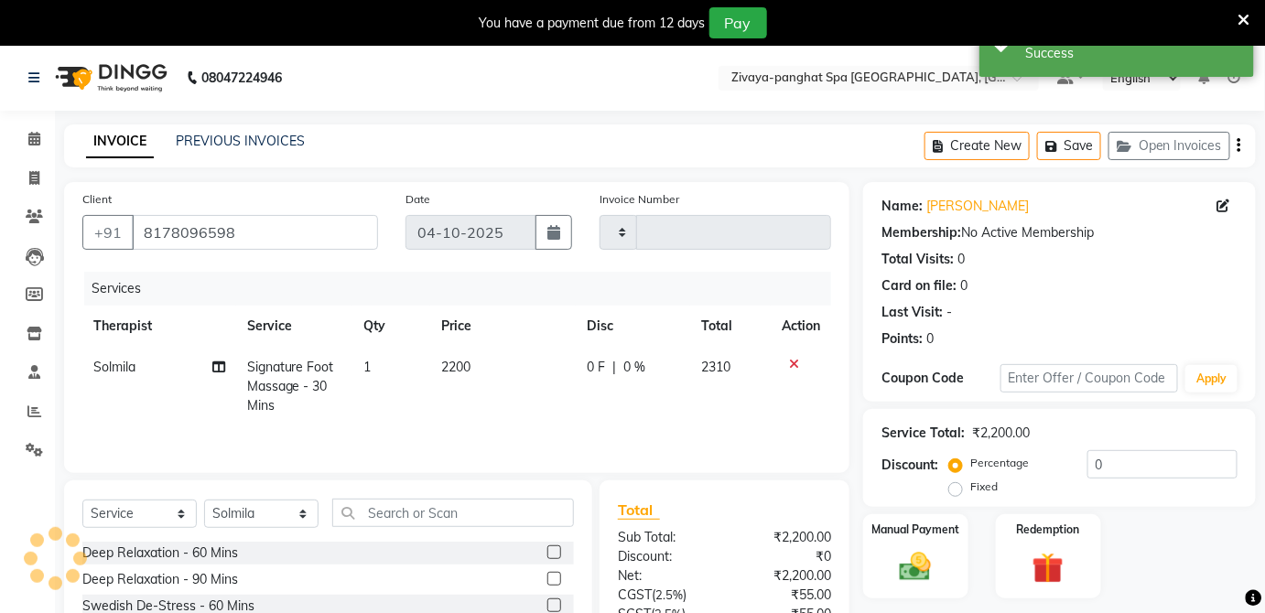
type input "0338"
select select "6945"
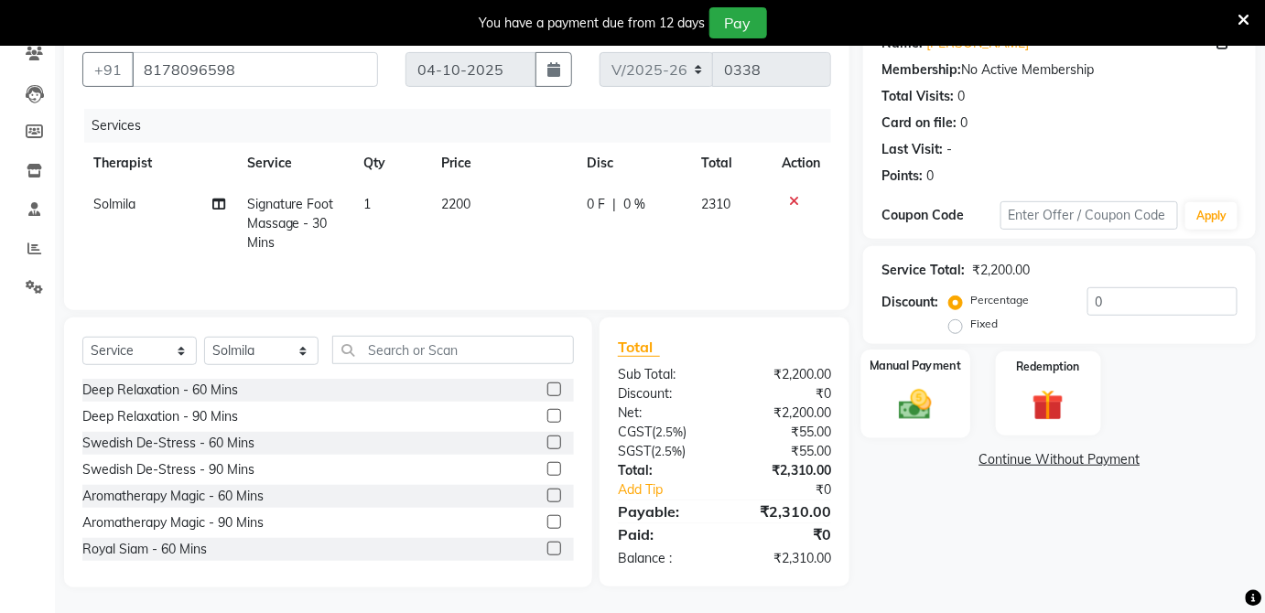
click at [893, 394] on img at bounding box center [915, 404] width 53 height 38
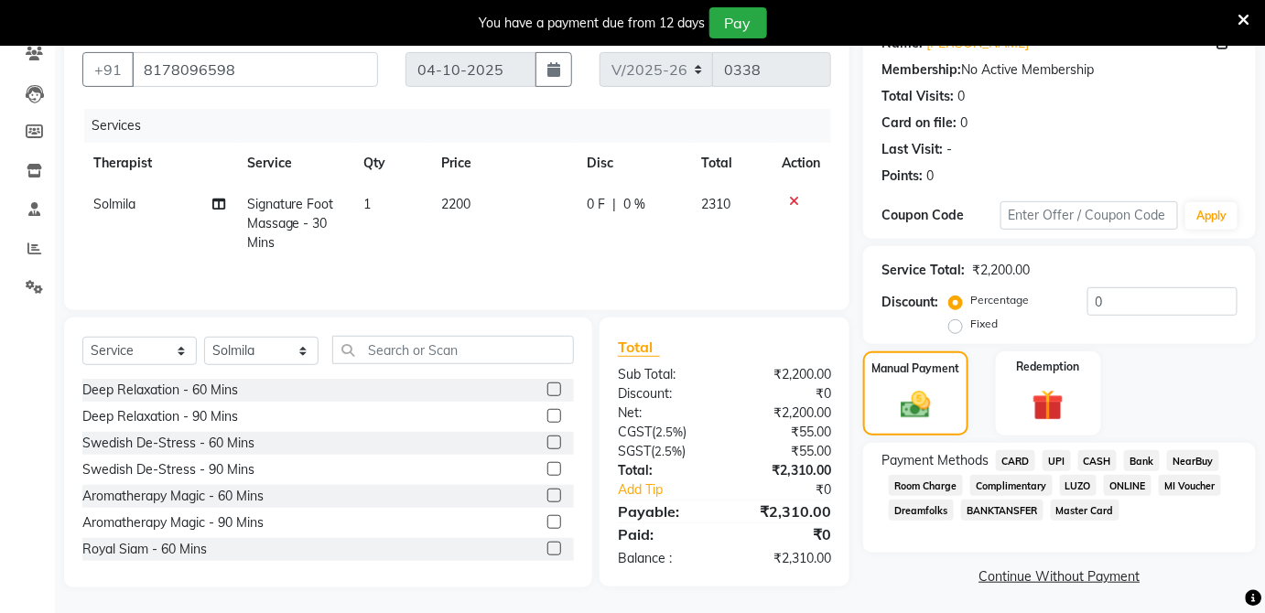
click at [1054, 459] on span "UPI" at bounding box center [1057, 460] width 28 height 21
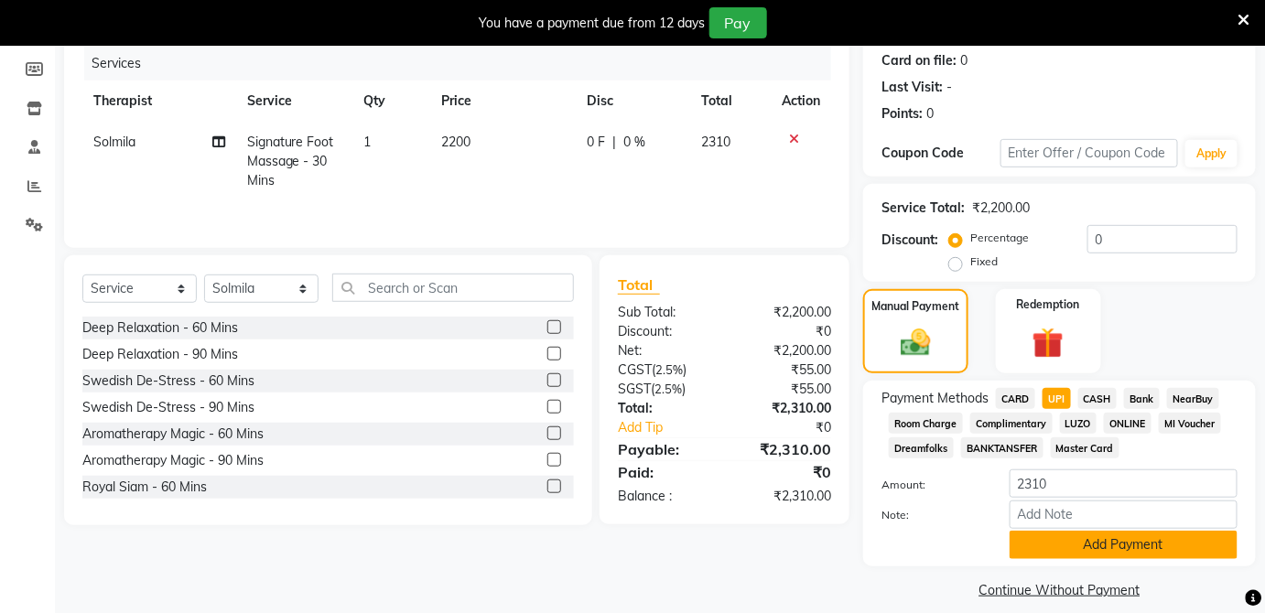
scroll to position [226, 0]
click at [1118, 540] on button "Add Payment" at bounding box center [1124, 544] width 228 height 28
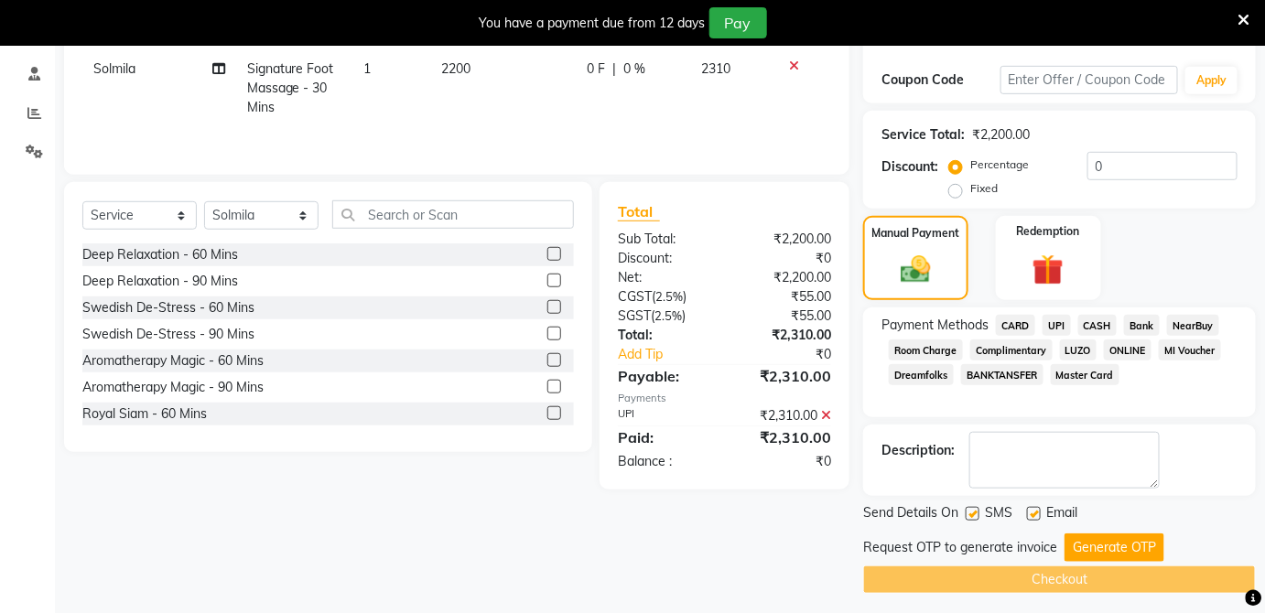
scroll to position [300, 0]
